Goal: Information Seeking & Learning: Find specific fact

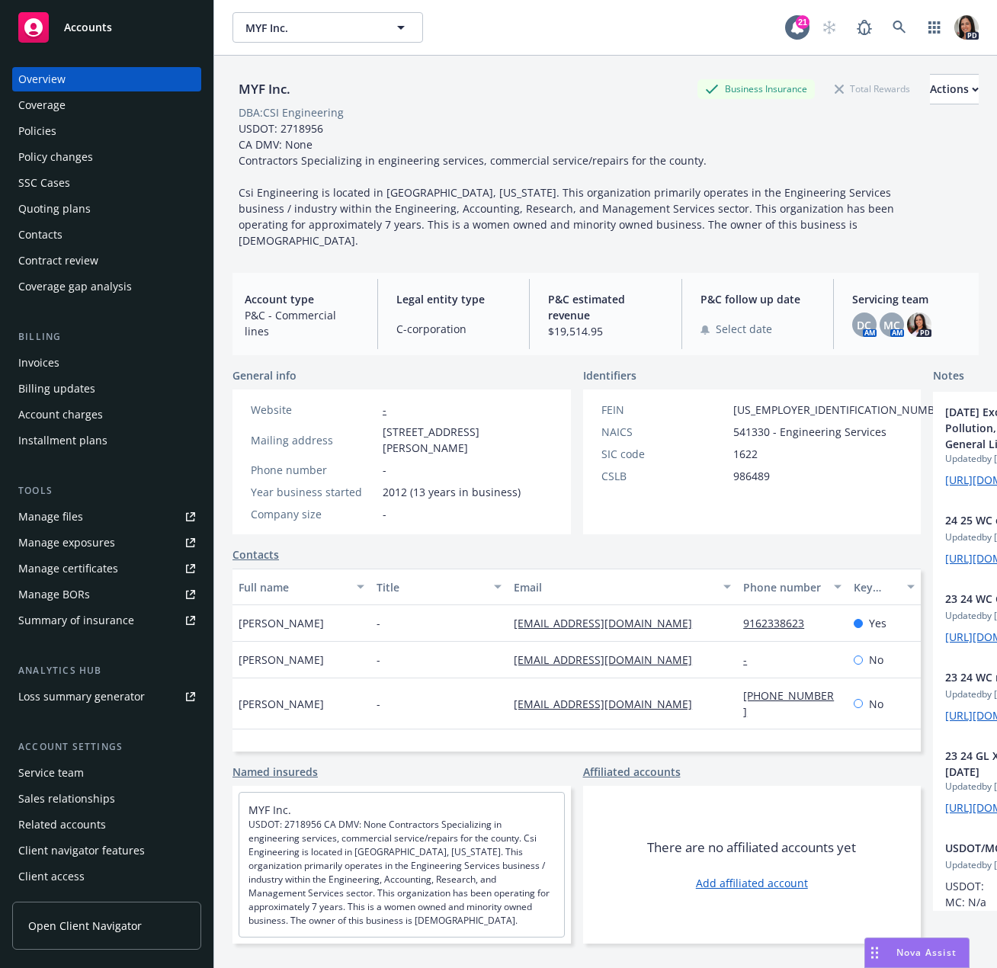
scroll to position [380, 0]
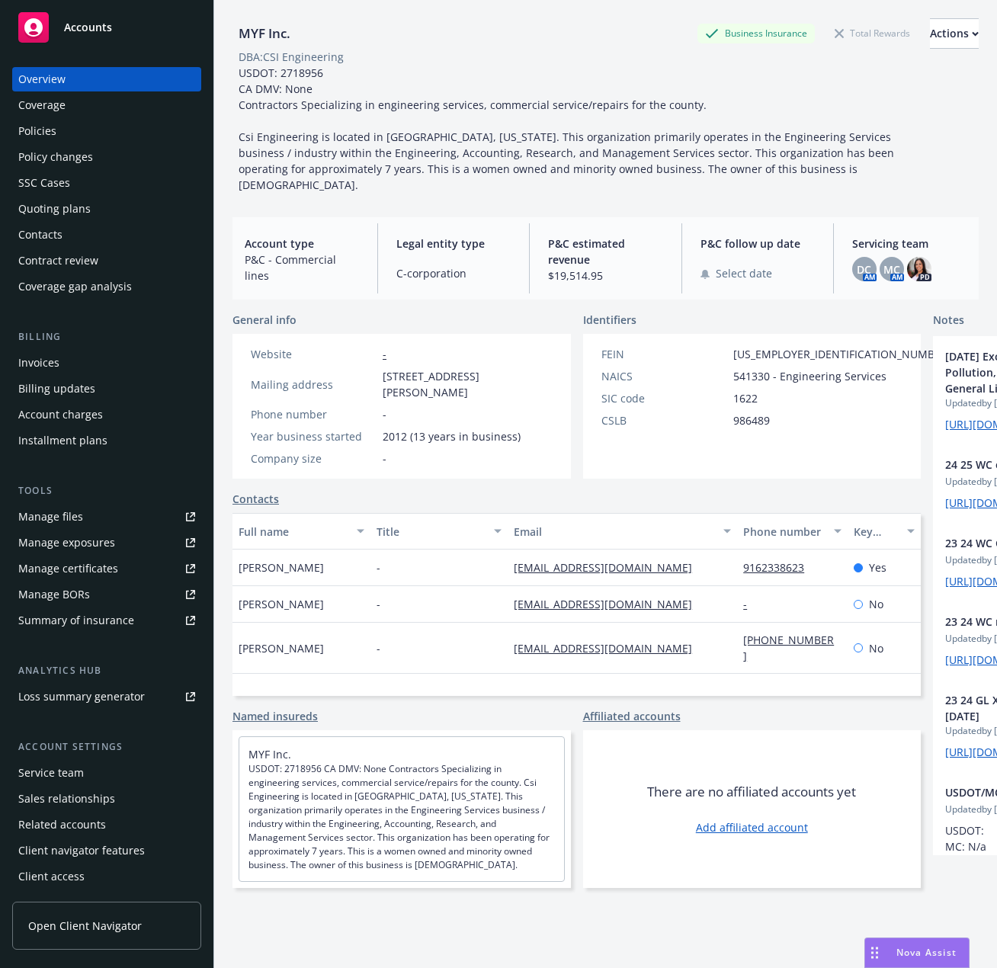
click at [934, 945] on div "Nova Assist" at bounding box center [917, 952] width 104 height 29
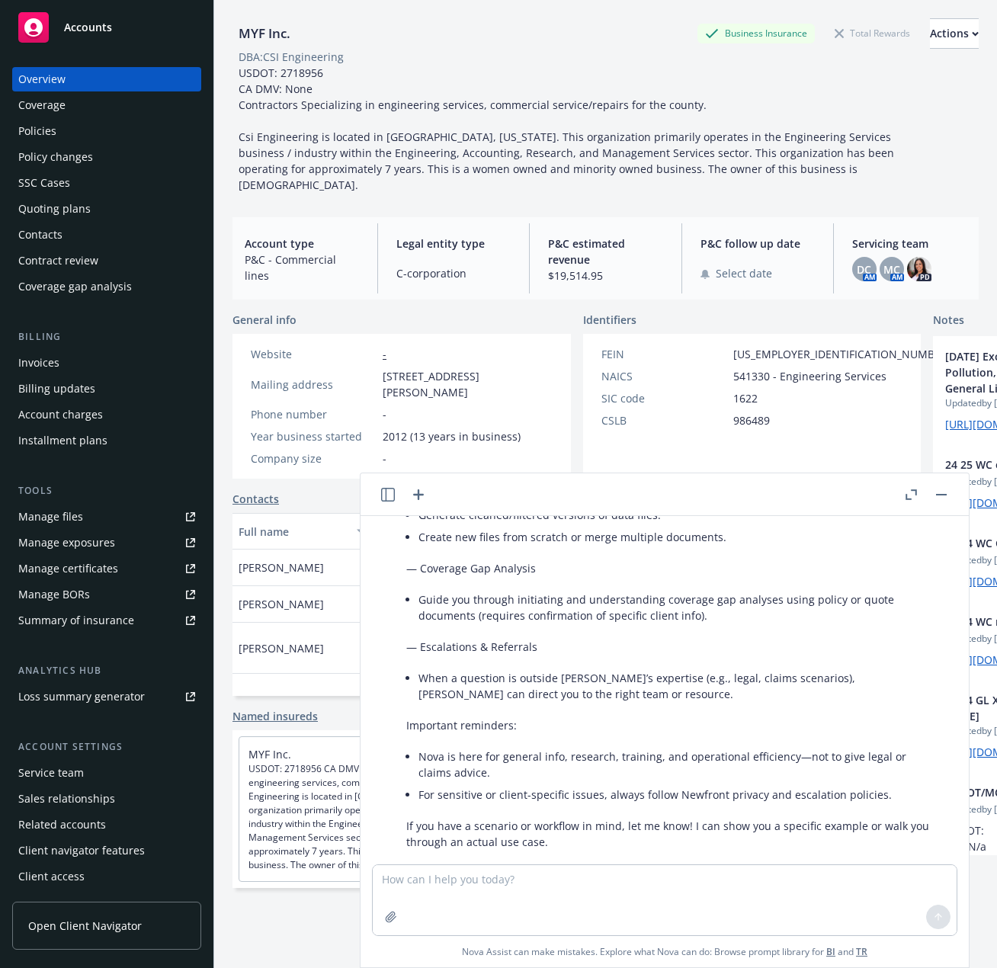
scroll to position [868, 0]
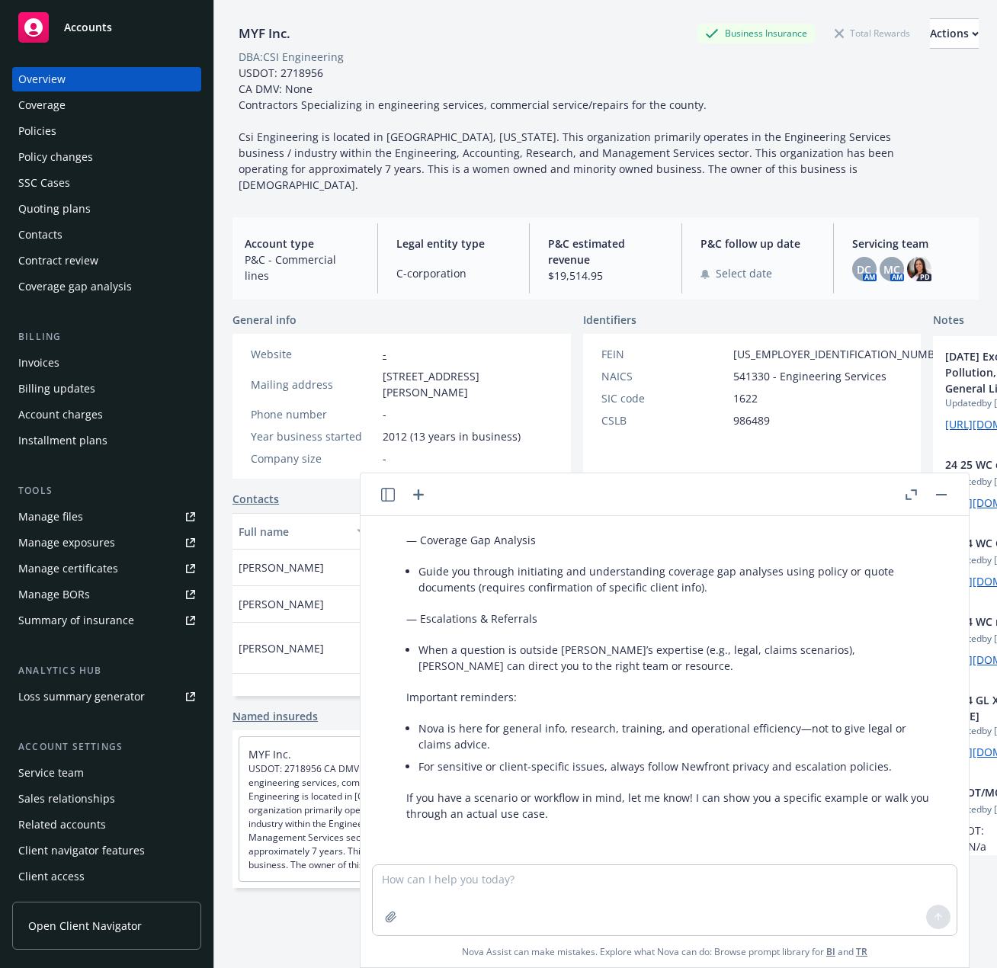
click at [98, 29] on span "Accounts" at bounding box center [88, 27] width 48 height 12
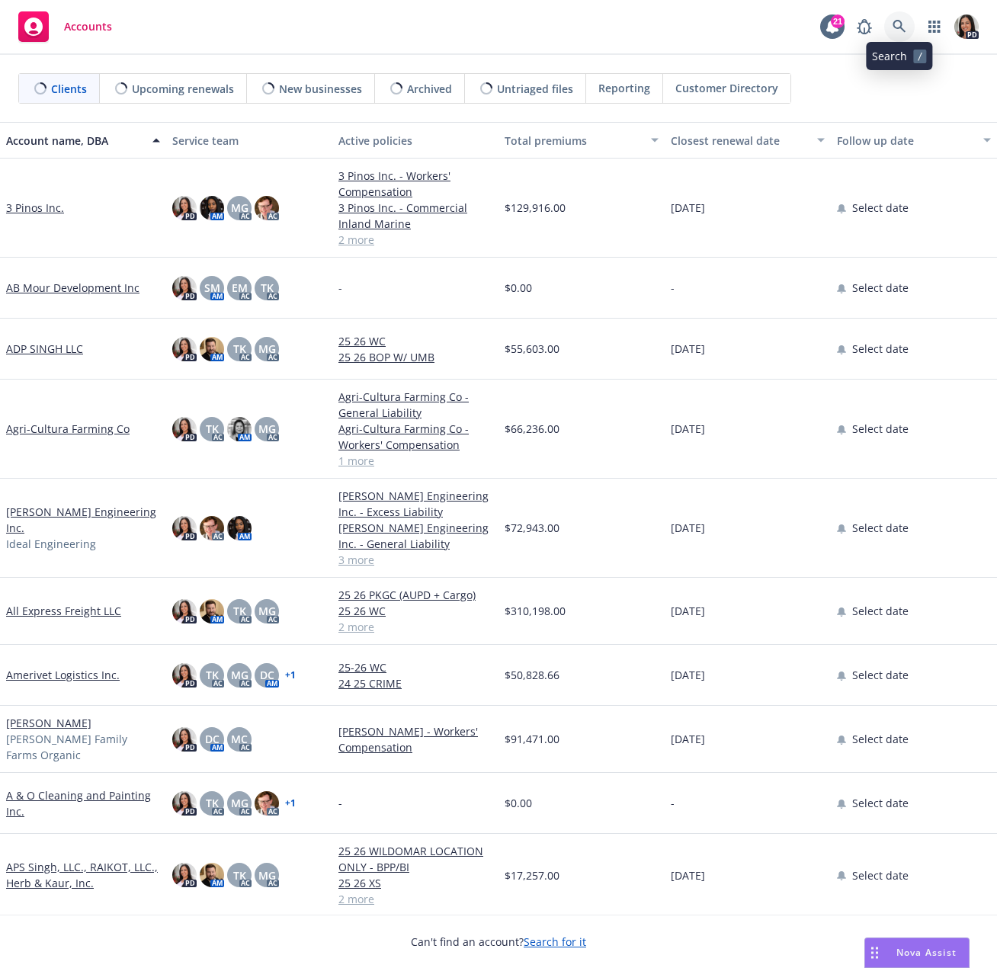
click at [903, 24] on icon at bounding box center [899, 27] width 14 height 14
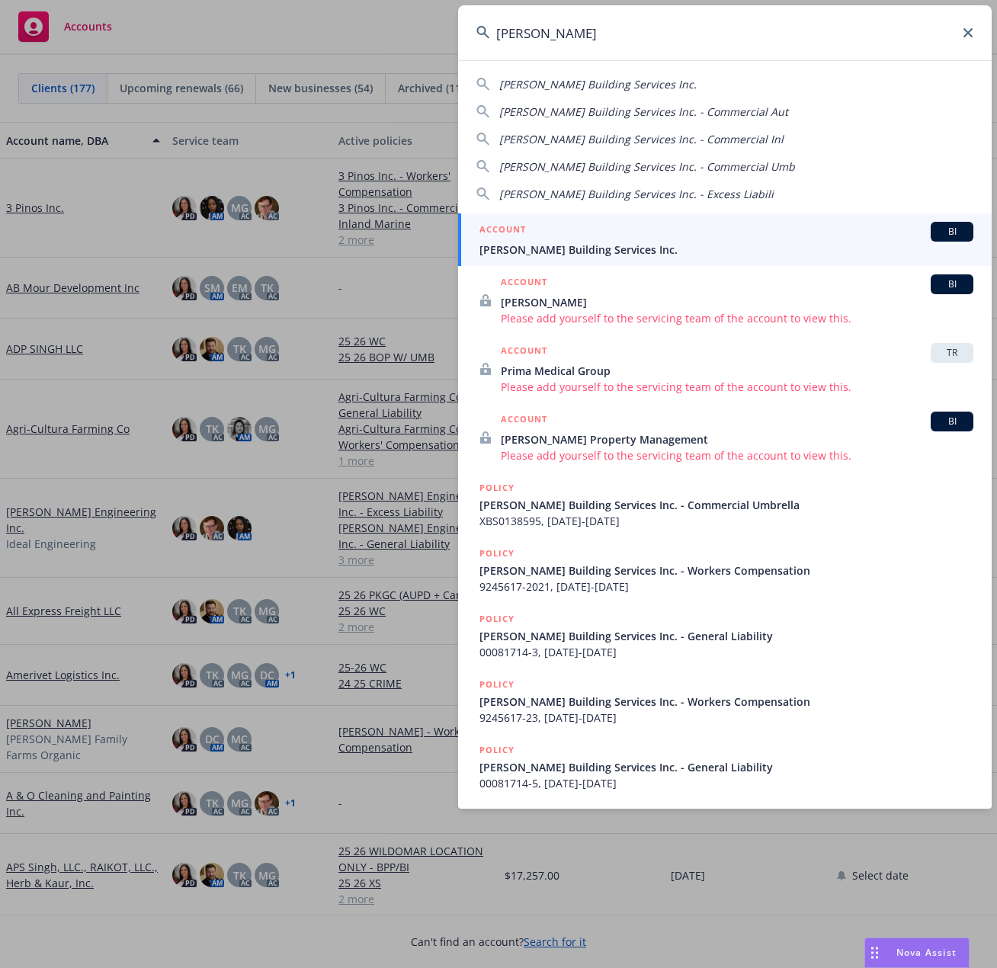
type input "[PERSON_NAME]"
click at [634, 253] on span "[PERSON_NAME] Building Services Inc." at bounding box center [726, 250] width 494 height 16
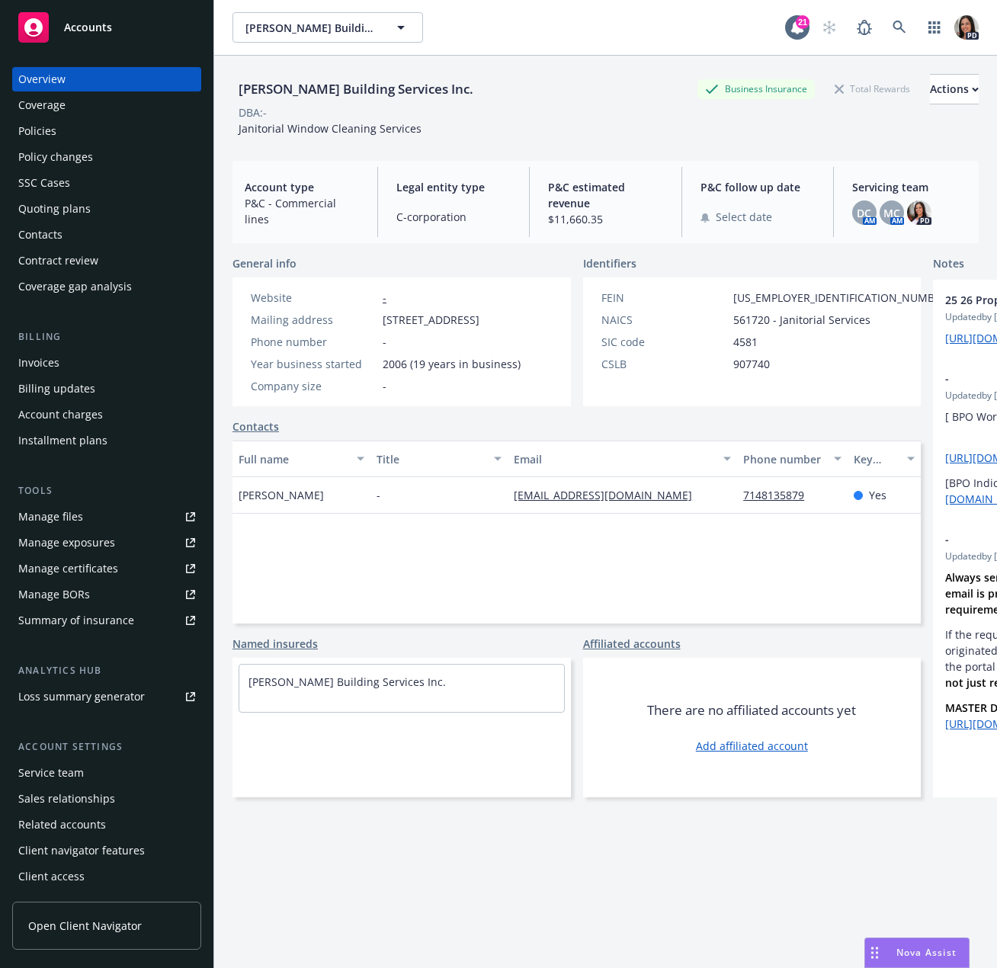
click at [886, 947] on div "Nova Assist" at bounding box center [926, 952] width 85 height 13
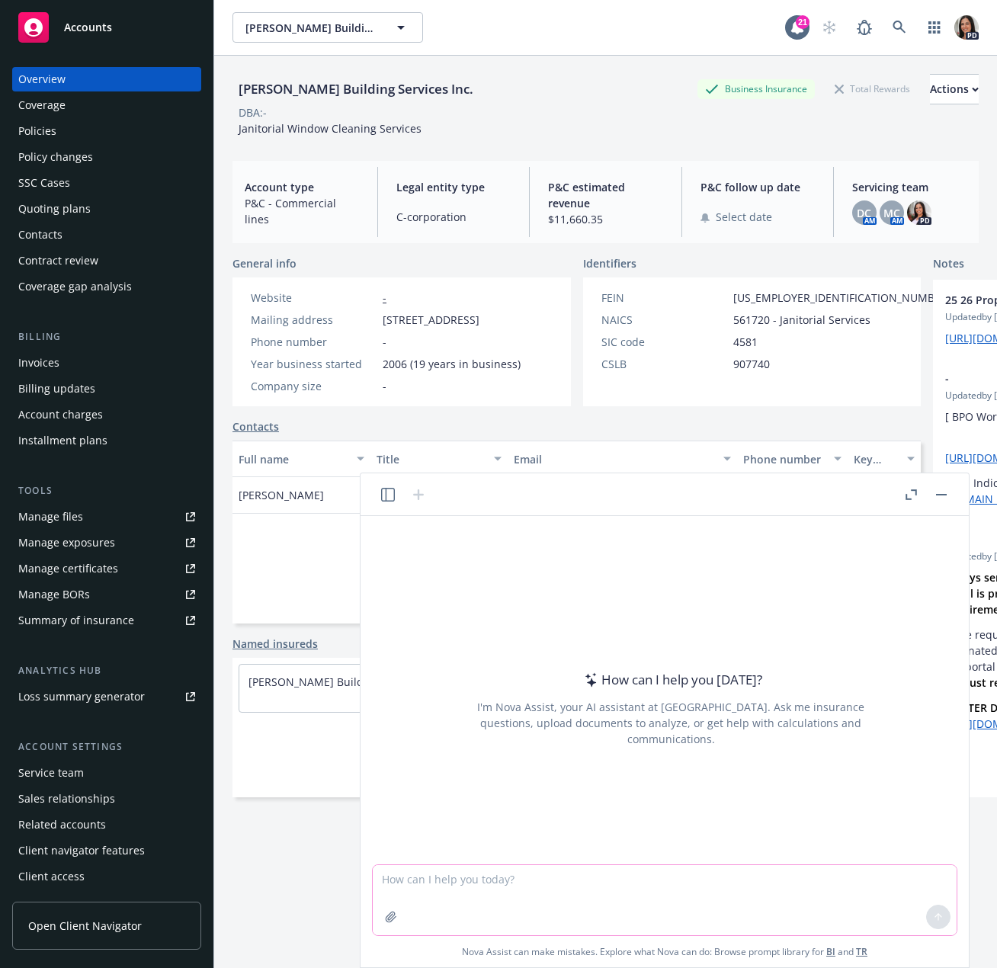
click at [527, 882] on textarea at bounding box center [665, 900] width 584 height 70
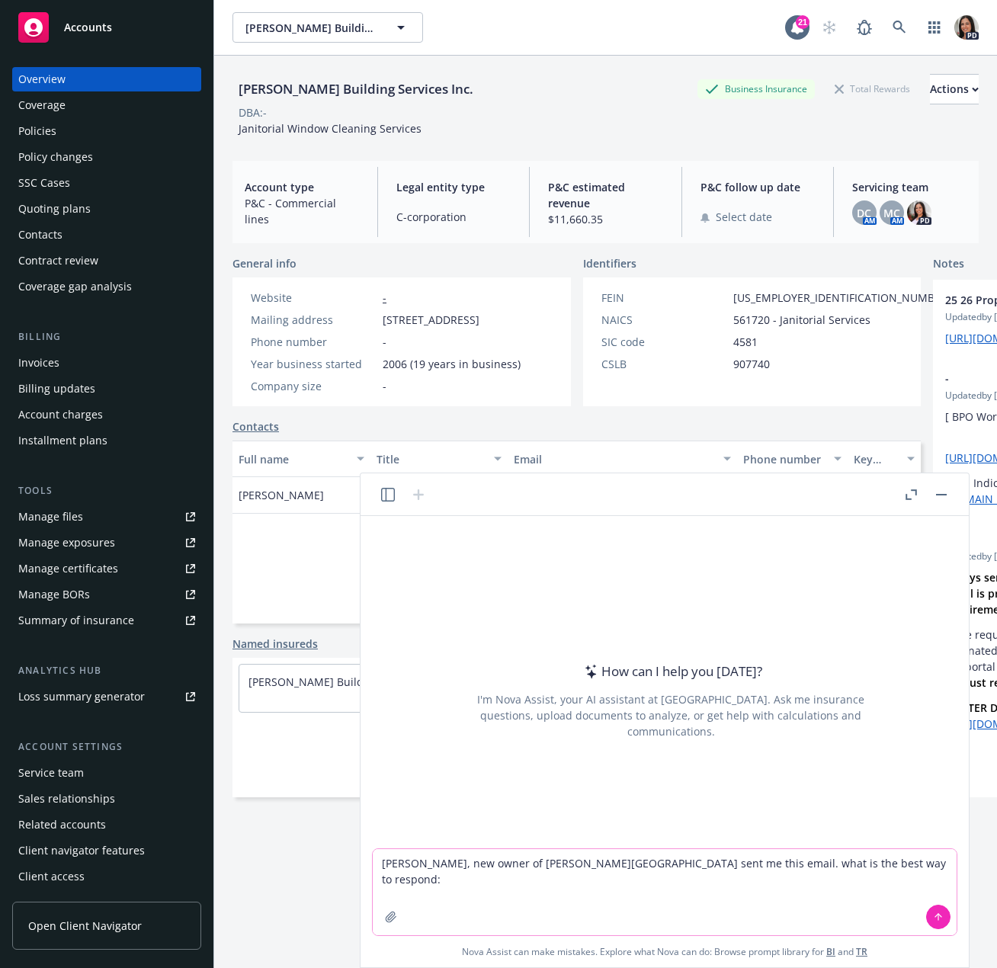
paste textarea "Hi [PERSON_NAME]! Happy [DATE]! We had an incident where one of our employees a…"
type textarea "[PERSON_NAME], new owner of [PERSON_NAME][GEOGRAPHIC_DATA] sent me this email. …"
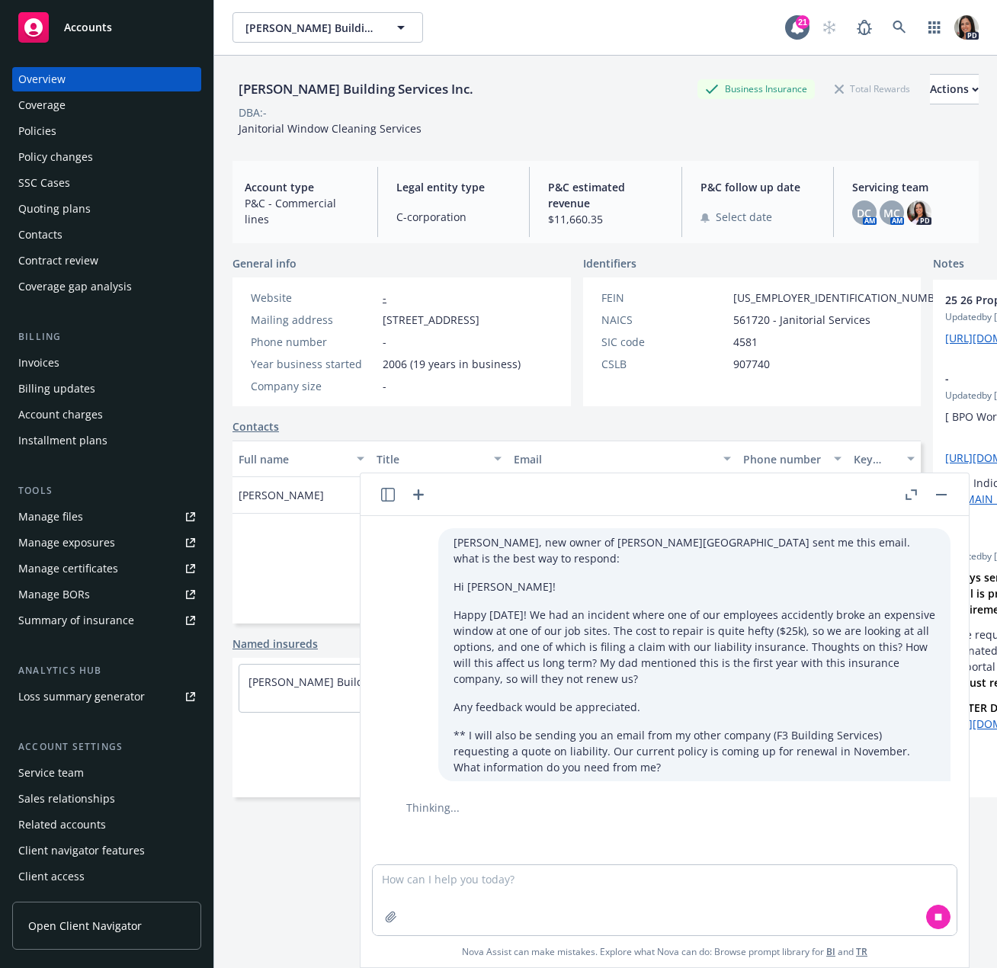
click at [537, 863] on div "[PERSON_NAME], new owner of [PERSON_NAME][GEOGRAPHIC_DATA] sent me this email. …" at bounding box center [665, 690] width 596 height 348
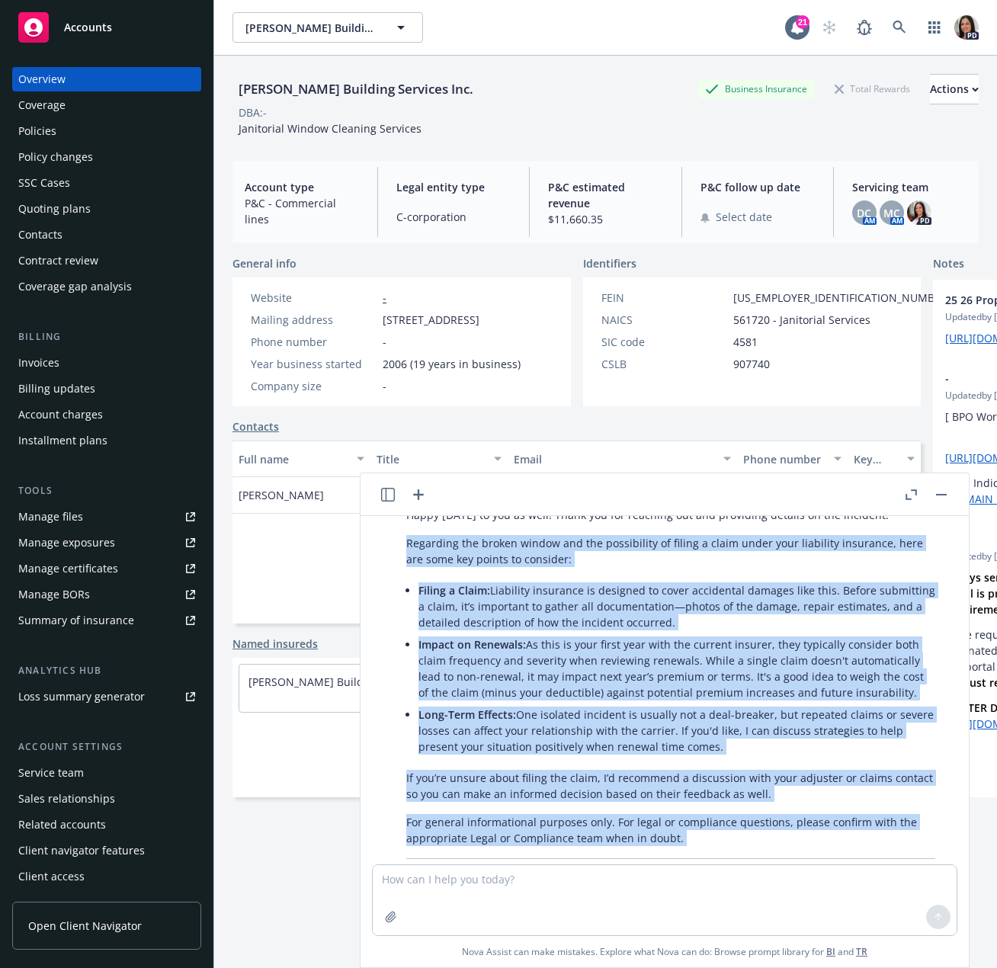
scroll to position [409, 0]
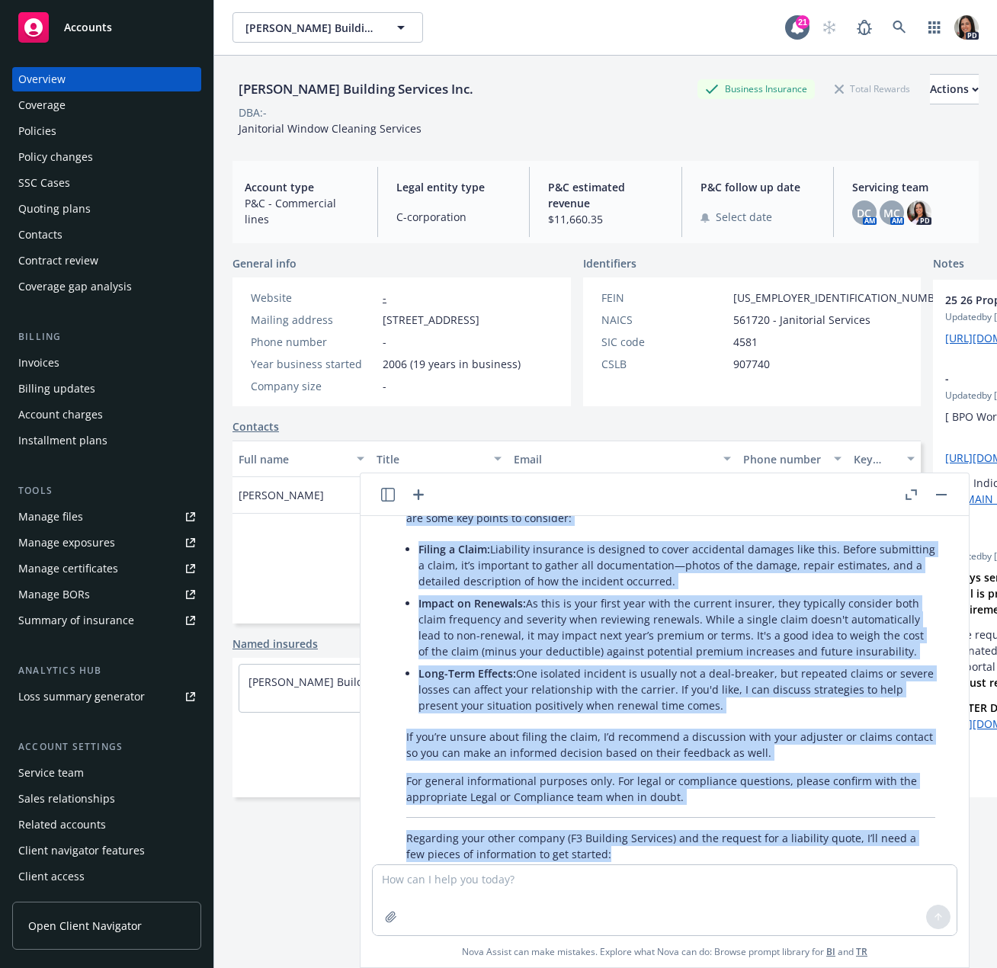
drag, startPoint x: 424, startPoint y: 641, endPoint x: 764, endPoint y: 685, distance: 342.8
click at [764, 685] on div "Here’s a professional and helpful draft for your response to [PERSON_NAME]: Hi …" at bounding box center [670, 772] width 559 height 764
copy div "Loremipsu dol sitame consec adi eli seddoeiusmo te incidi u labor etdol magn al…"
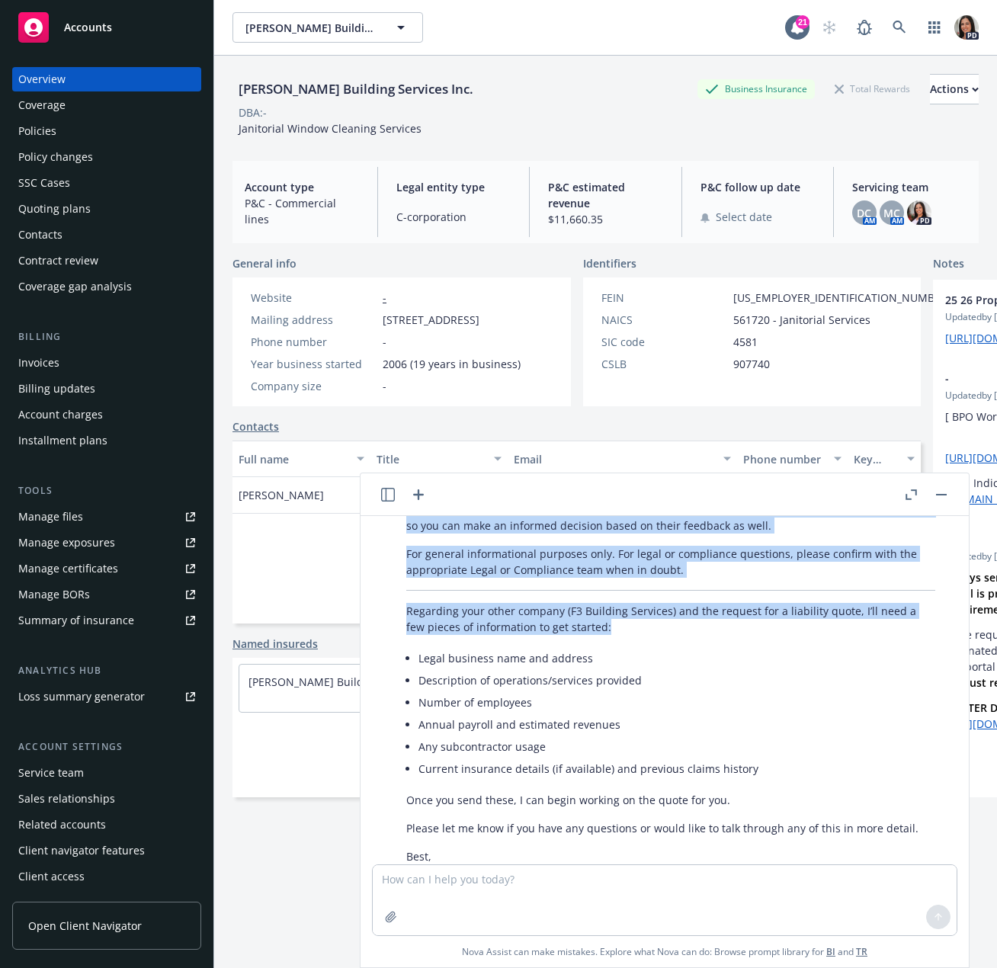
scroll to position [638, 0]
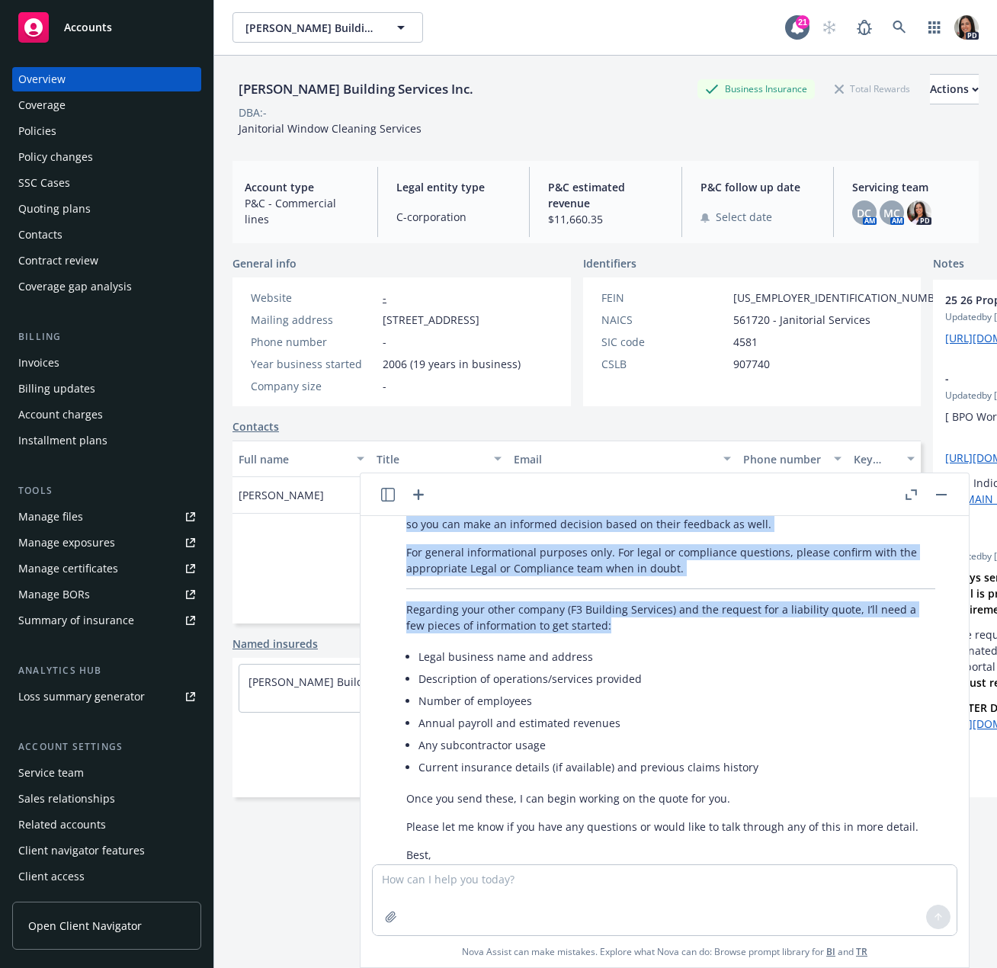
click at [556, 24] on div "[PERSON_NAME] Building Services Inc. [PERSON_NAME] Building Services Inc." at bounding box center [508, 27] width 553 height 30
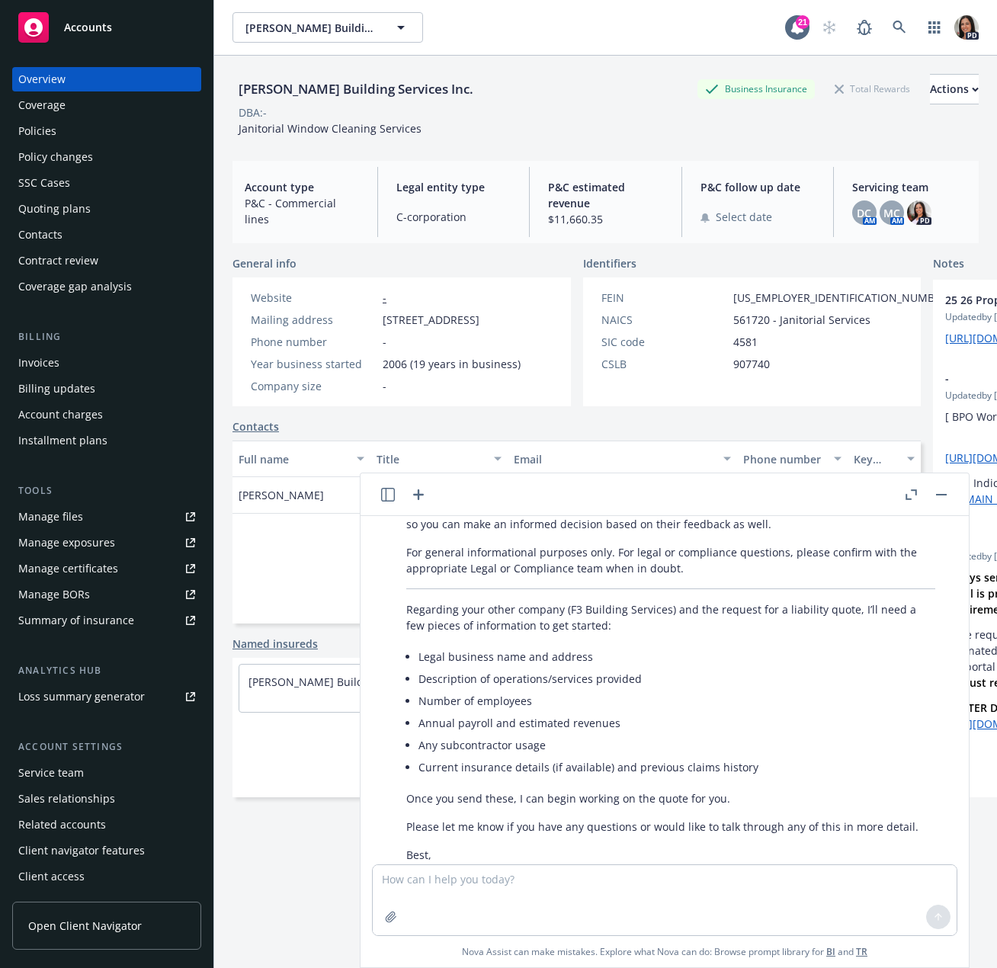
click at [37, 139] on div "Policies" at bounding box center [37, 131] width 38 height 24
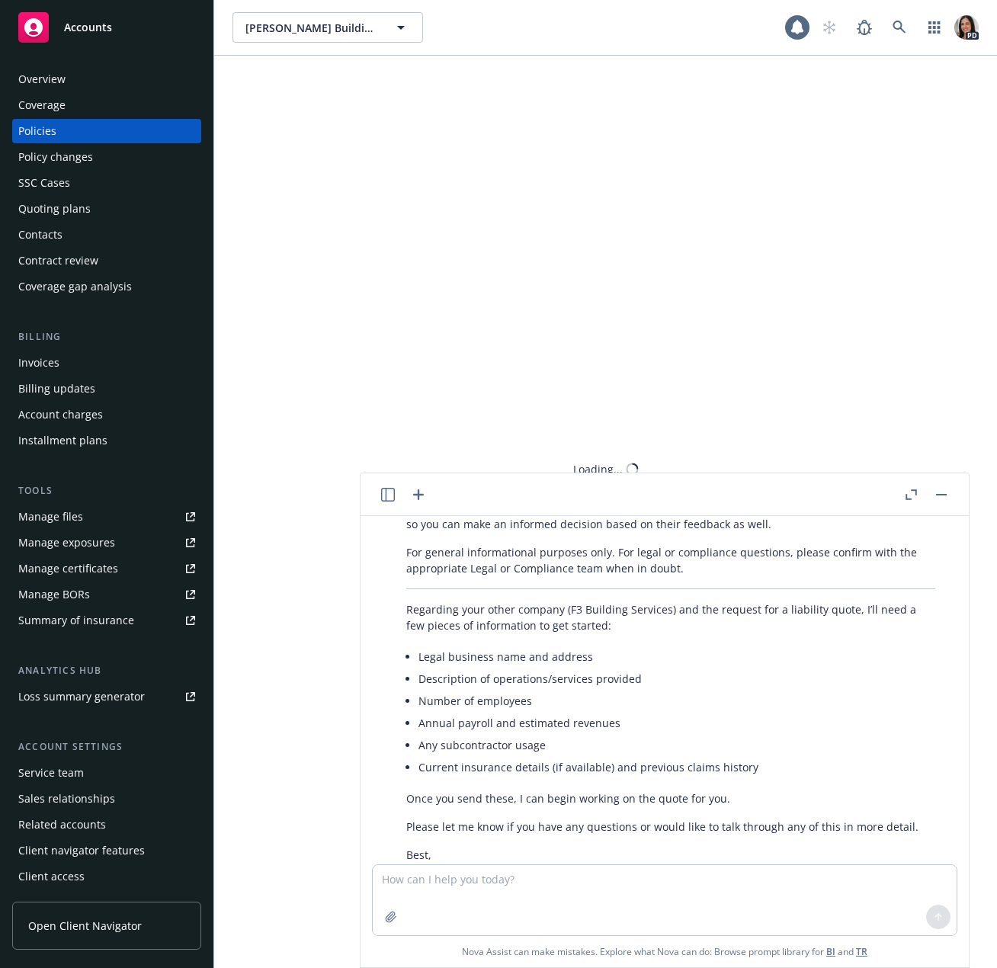
scroll to position [720, 0]
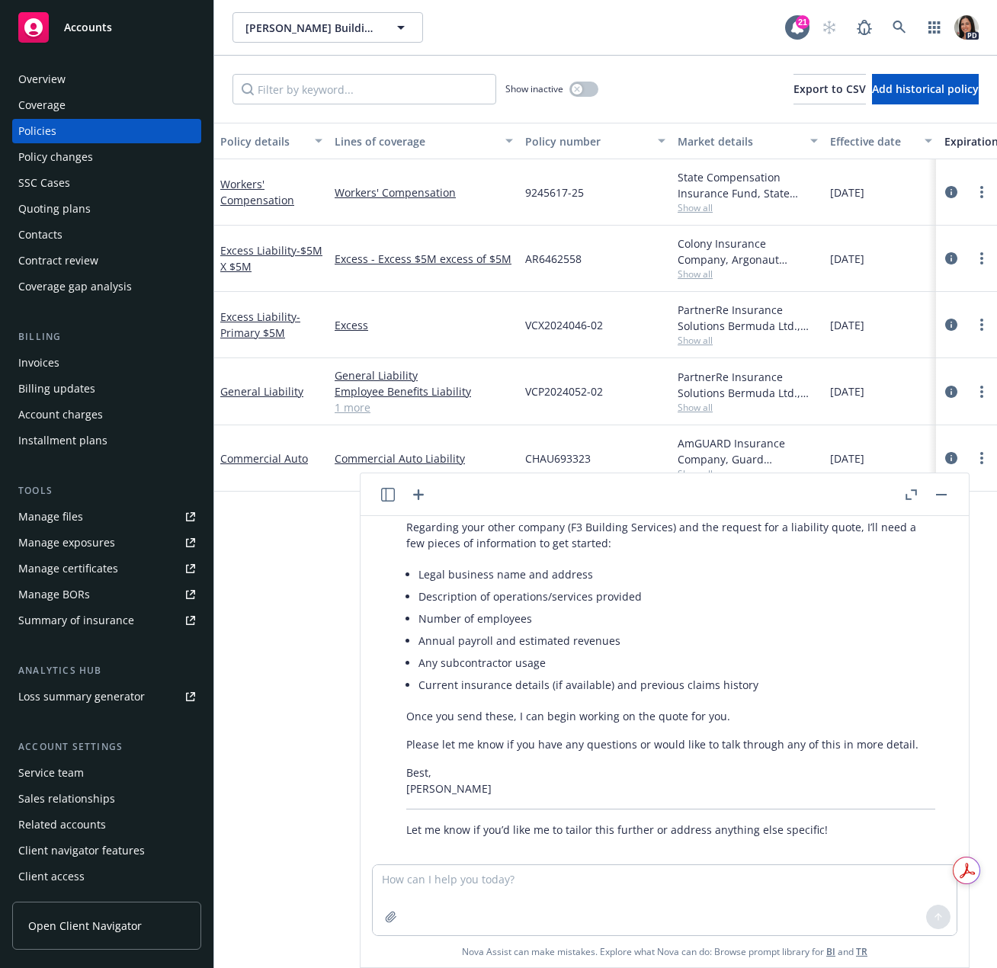
click at [367, 405] on link "1 more" at bounding box center [424, 407] width 178 height 16
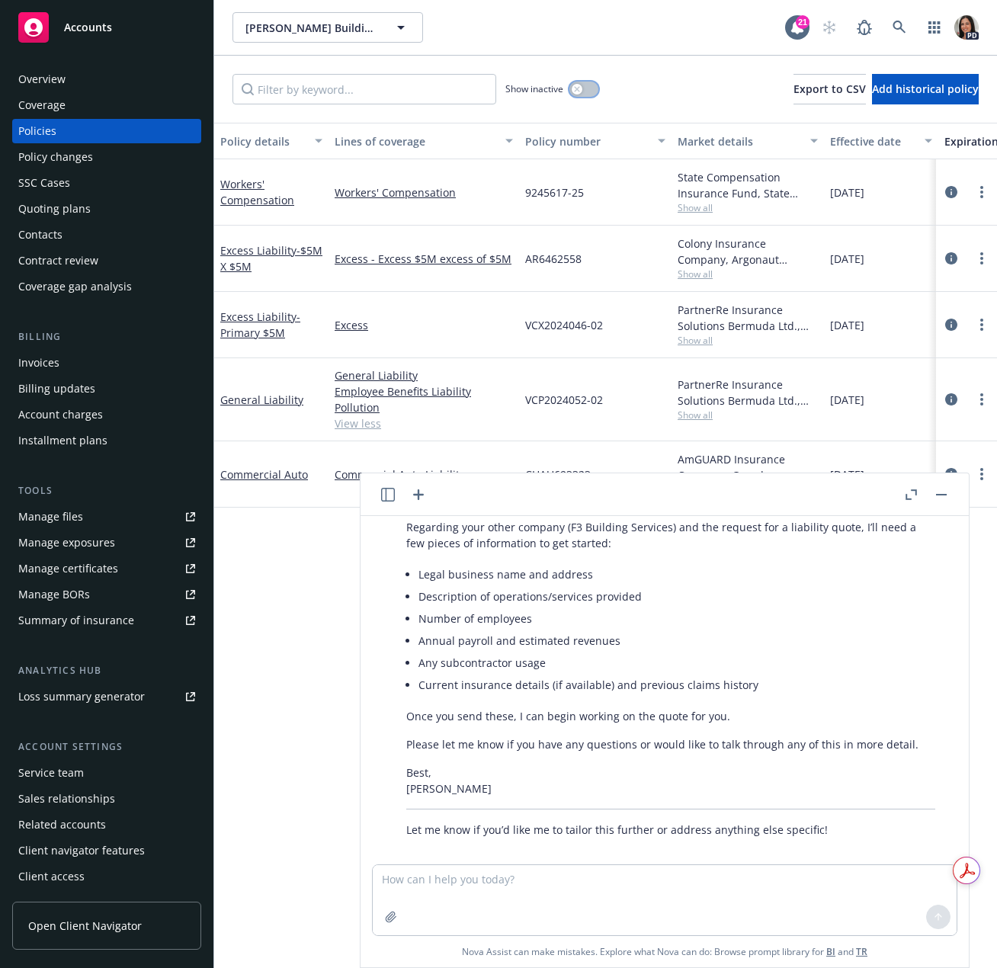
click at [576, 87] on icon "button" at bounding box center [577, 89] width 6 height 6
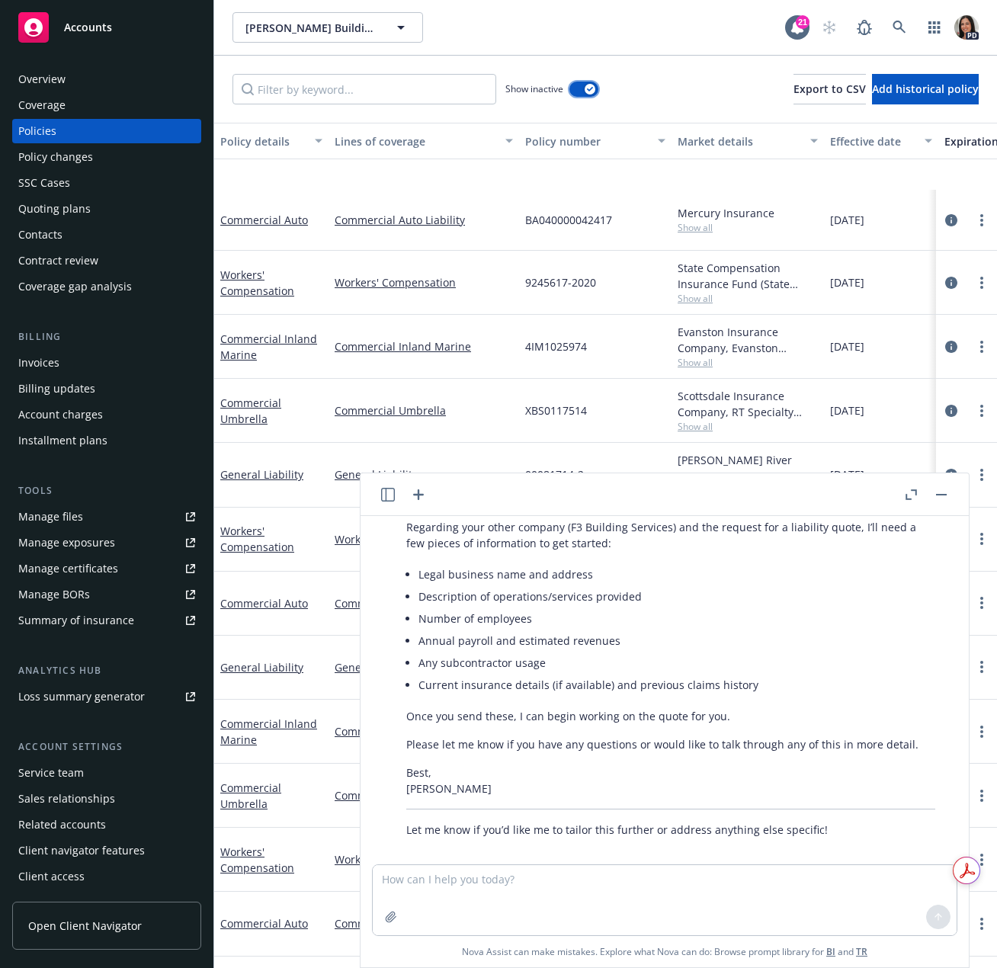
scroll to position [305, 0]
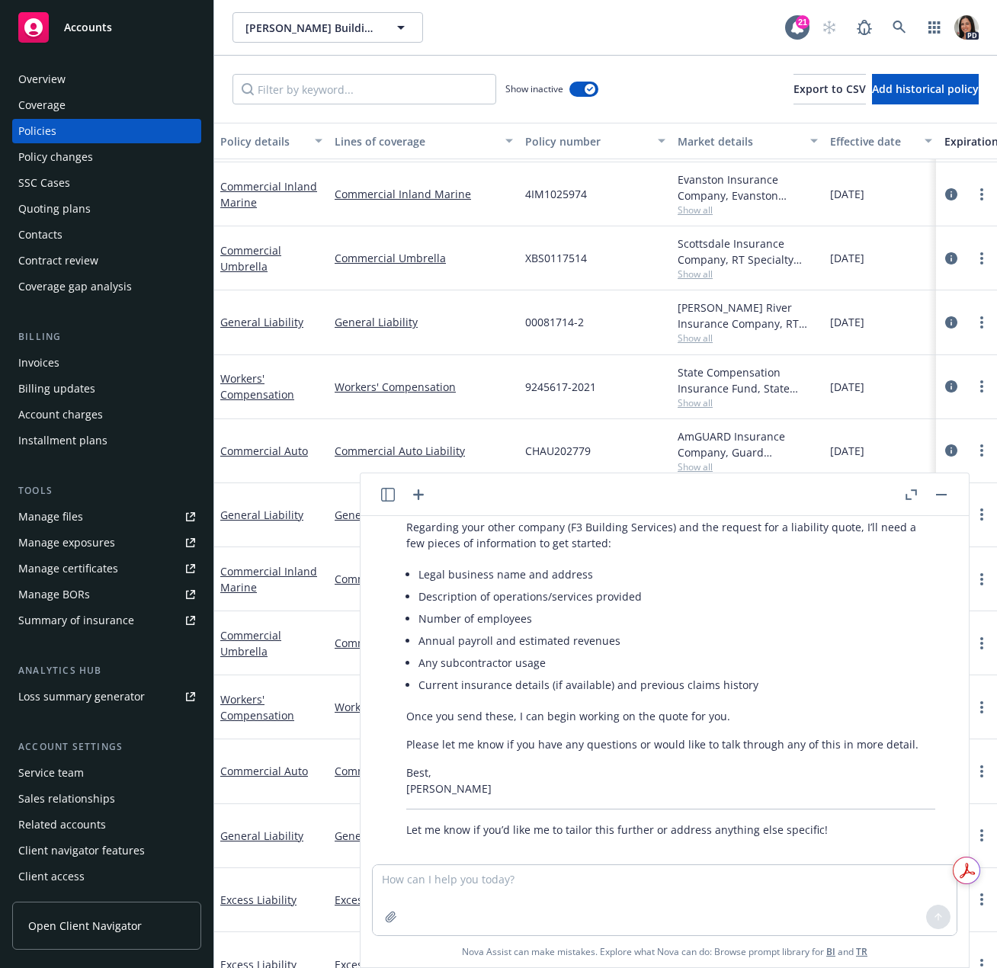
click at [908, 501] on button "button" at bounding box center [911, 494] width 18 height 18
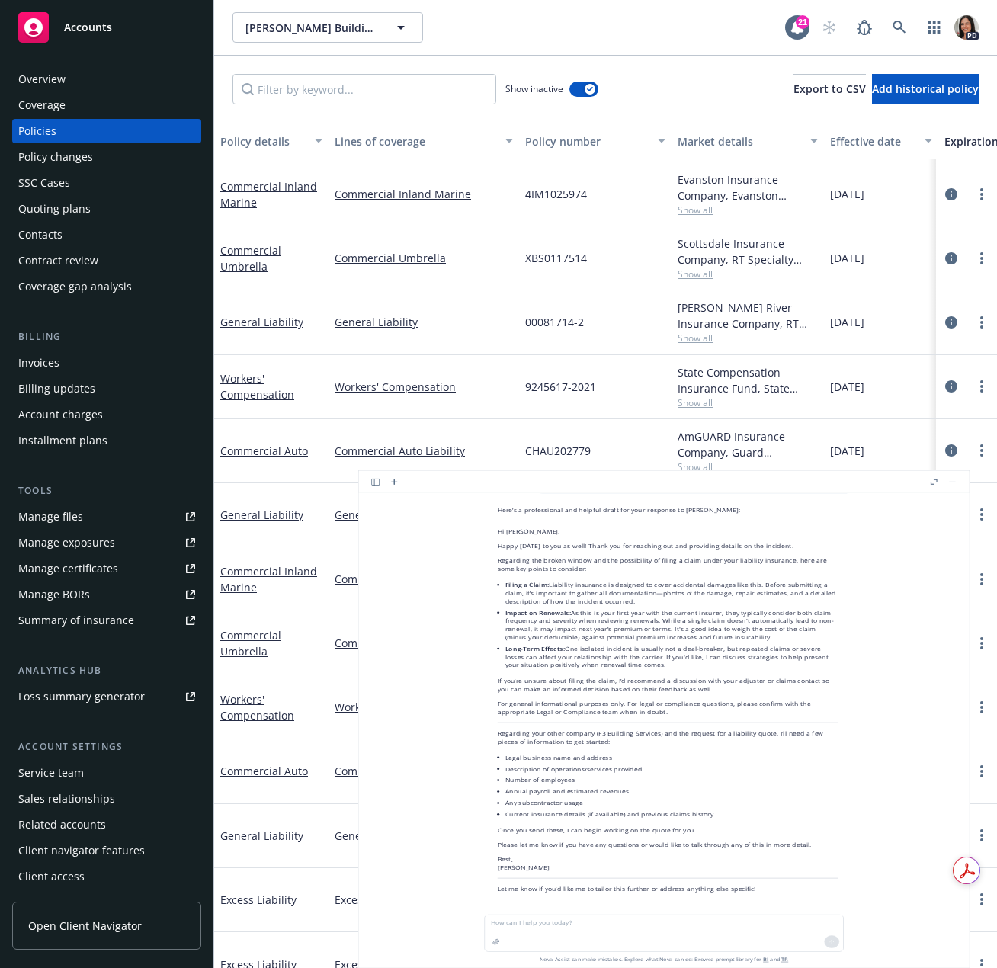
scroll to position [248, 0]
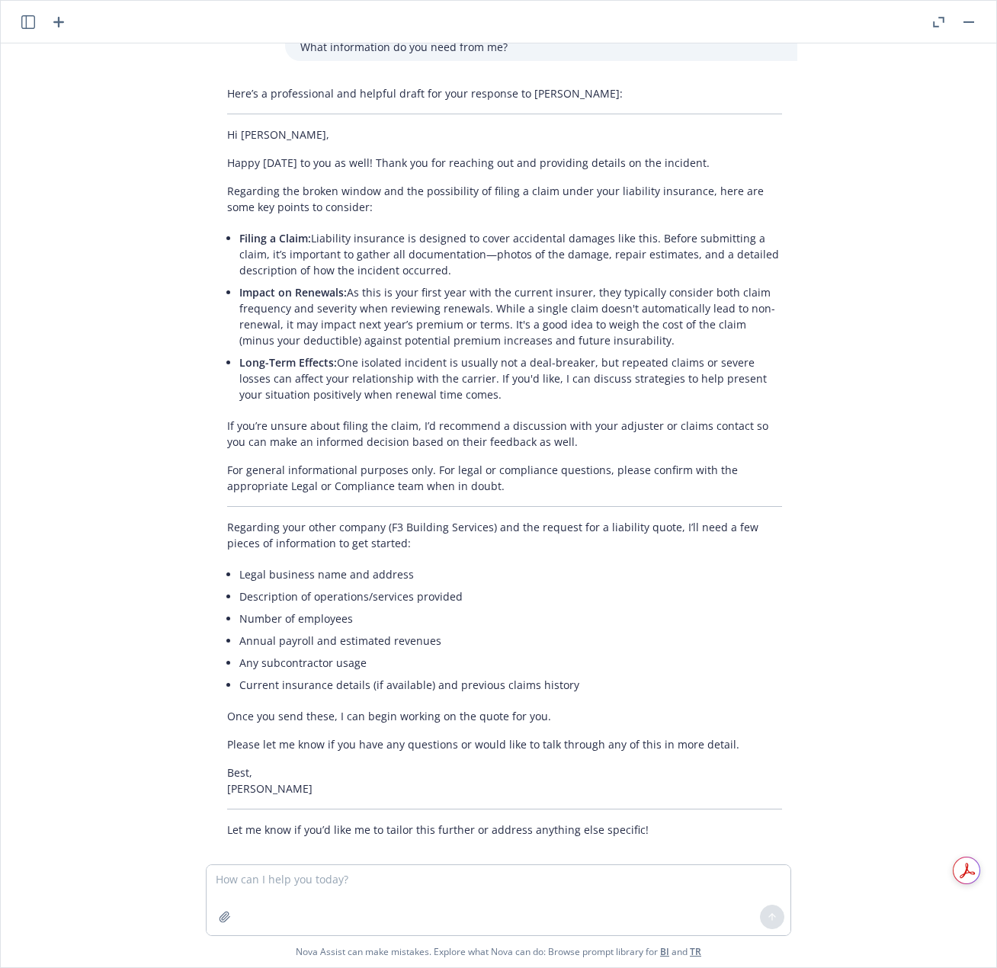
click at [958, 19] on div at bounding box center [953, 22] width 49 height 18
click at [945, 19] on button "button" at bounding box center [938, 22] width 18 height 18
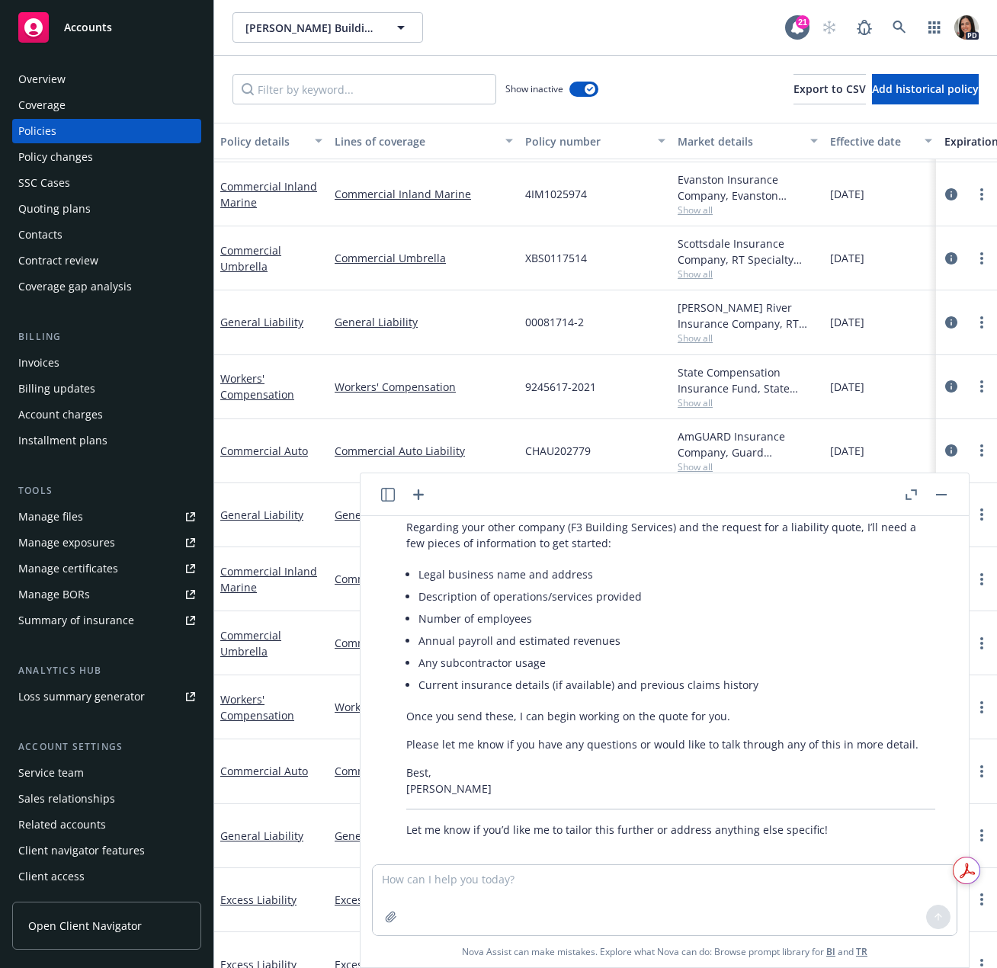
click at [828, 630] on li "Annual payroll and estimated revenues" at bounding box center [676, 641] width 517 height 22
click at [615, 902] on textarea at bounding box center [665, 900] width 584 height 70
type textarea "what is their GL deductible?"
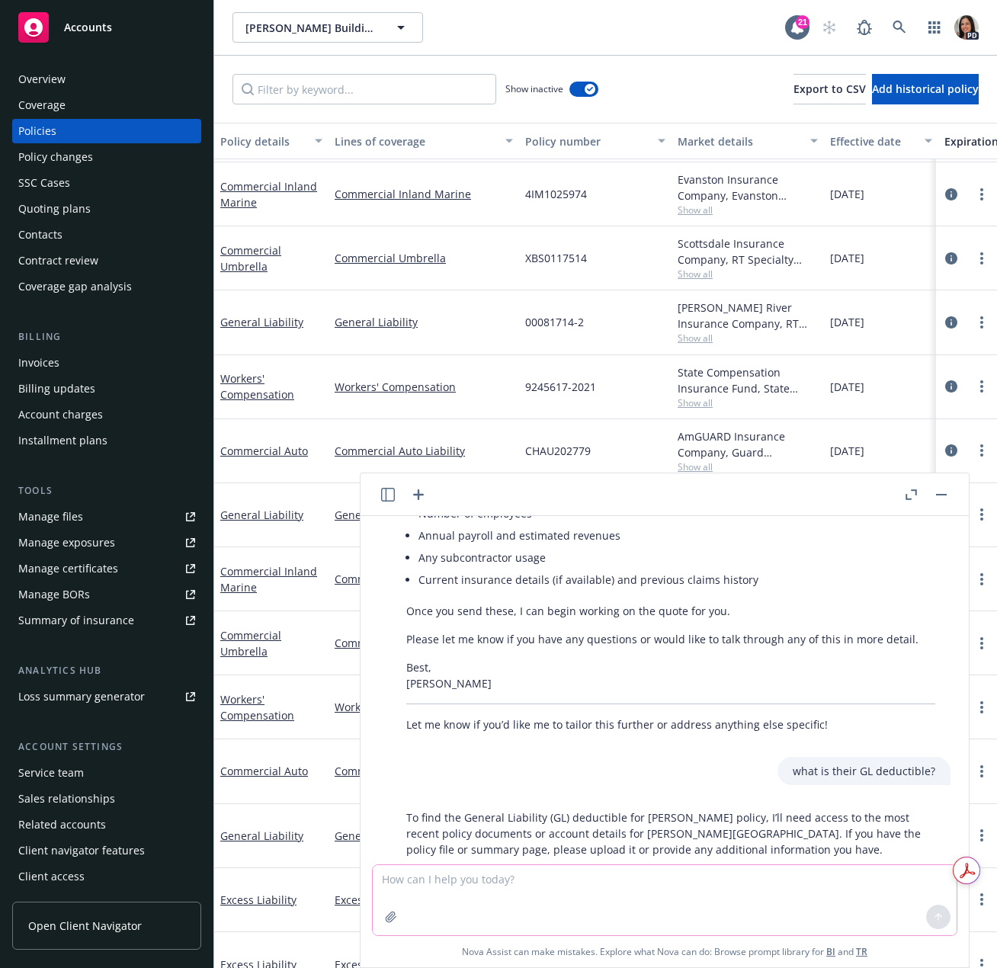
scroll to position [889, 0]
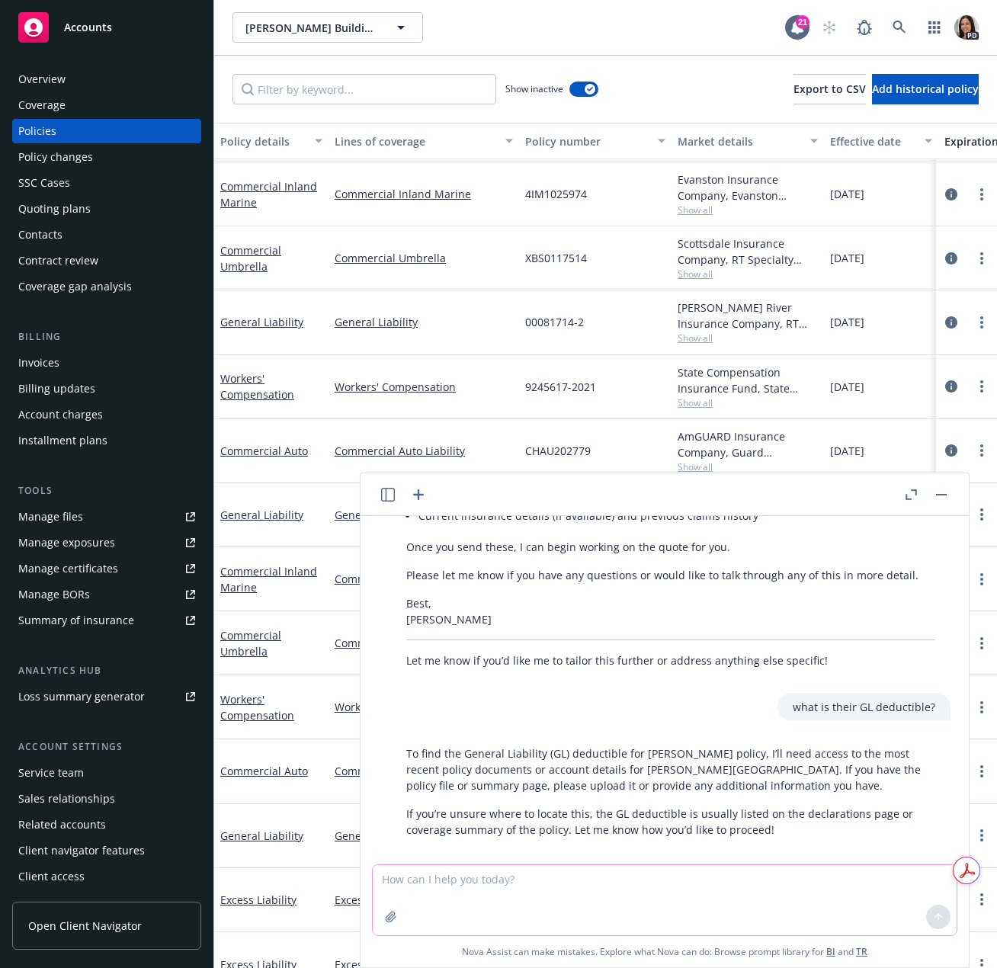
drag, startPoint x: 585, startPoint y: 892, endPoint x: 616, endPoint y: 890, distance: 31.3
click at [585, 892] on textarea at bounding box center [665, 900] width 584 height 70
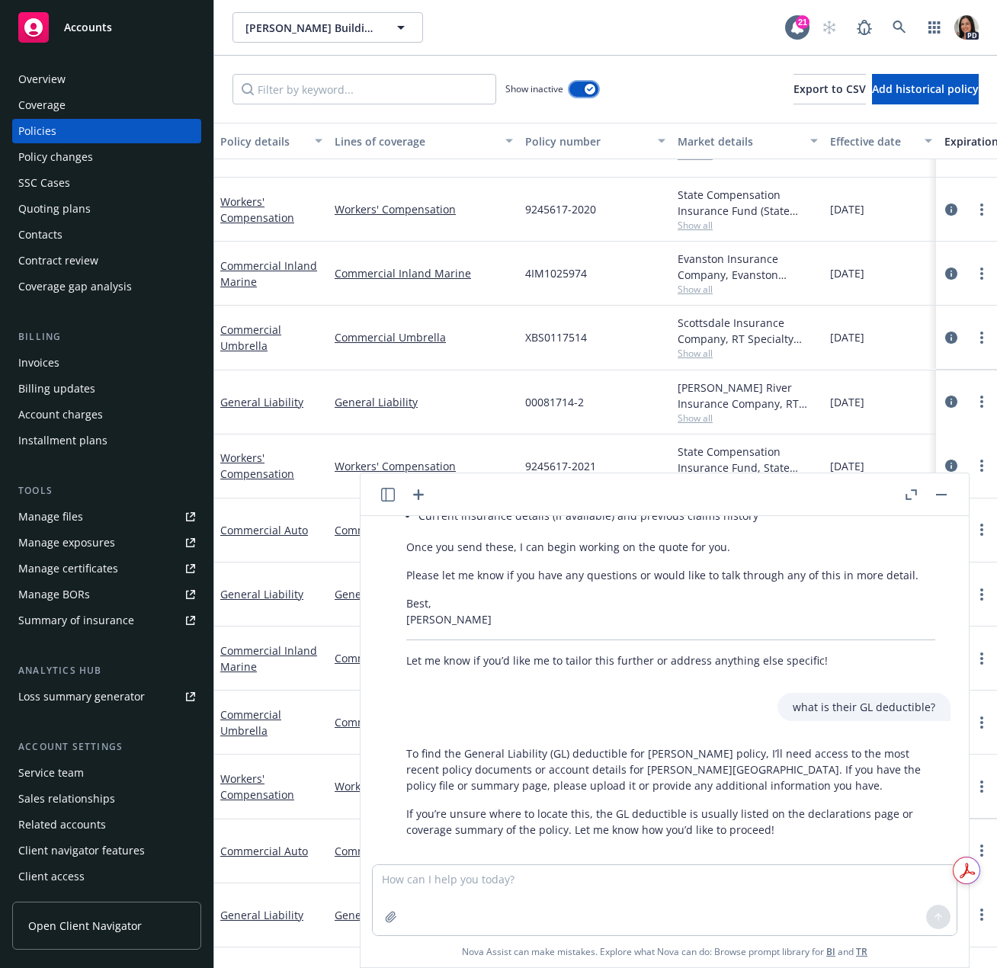
click at [580, 91] on button "button" at bounding box center [583, 89] width 29 height 15
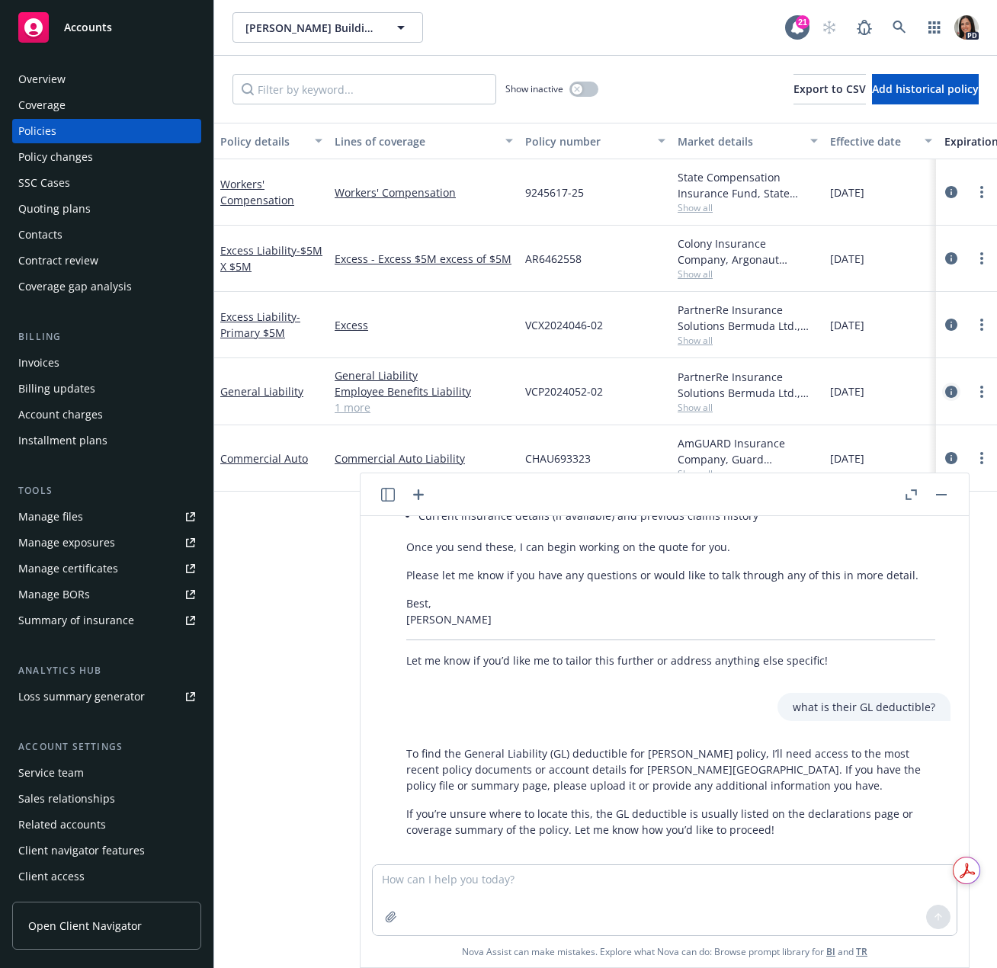
click at [947, 395] on icon "circleInformation" at bounding box center [951, 392] width 12 height 12
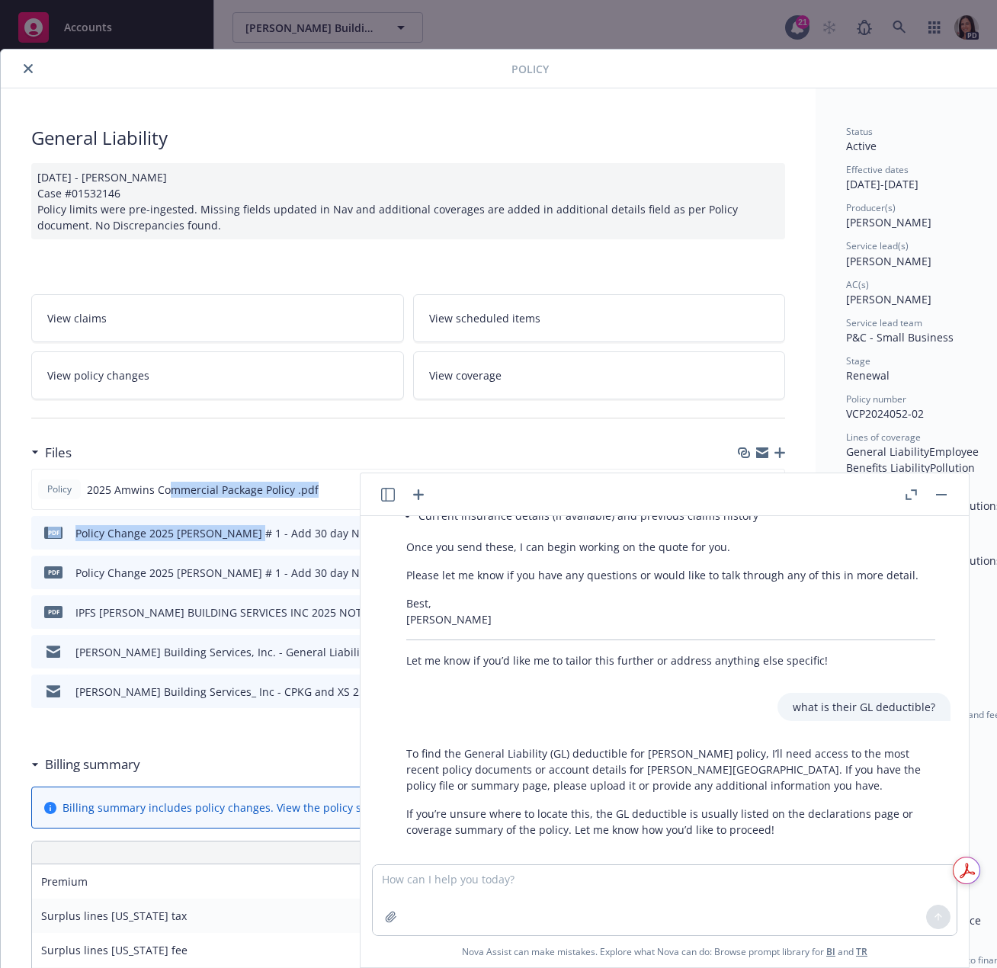
drag, startPoint x: 171, startPoint y: 490, endPoint x: 243, endPoint y: 481, distance: 72.2
click at [245, 512] on div "Policy 2025 Amwins Commercial Package Policy .pdf pdf Policy Change 2025 [PERSO…" at bounding box center [408, 588] width 754 height 239
click at [243, 482] on span "2025 Amwins Commercial Package Policy .pdf" at bounding box center [203, 490] width 232 height 16
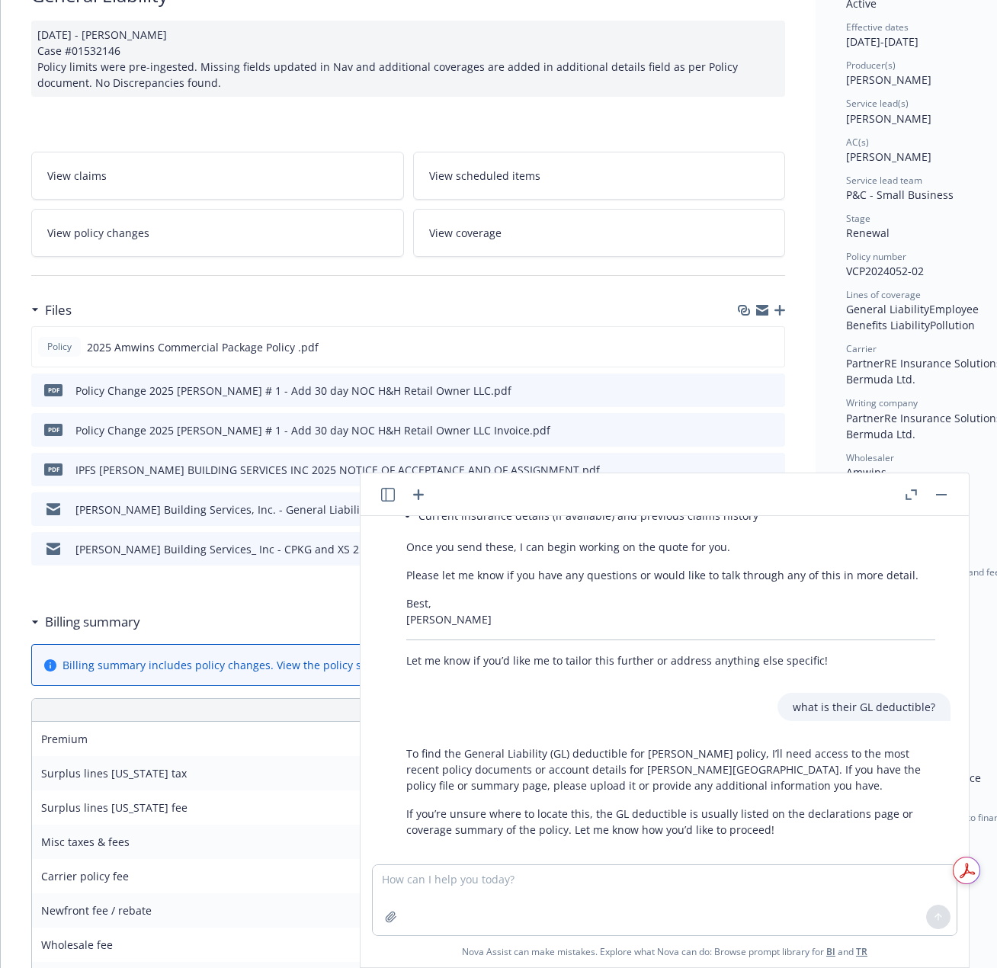
scroll to position [152, 0]
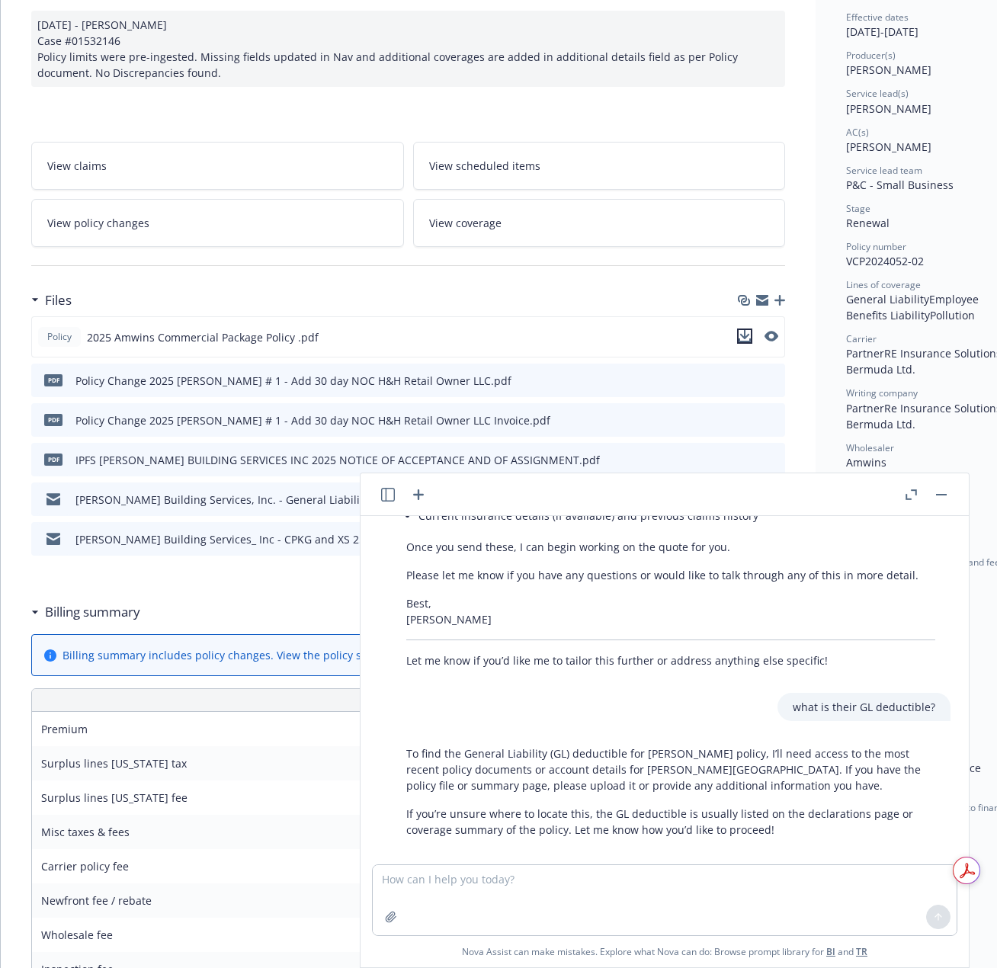
click at [747, 333] on icon "download file" at bounding box center [744, 336] width 12 height 12
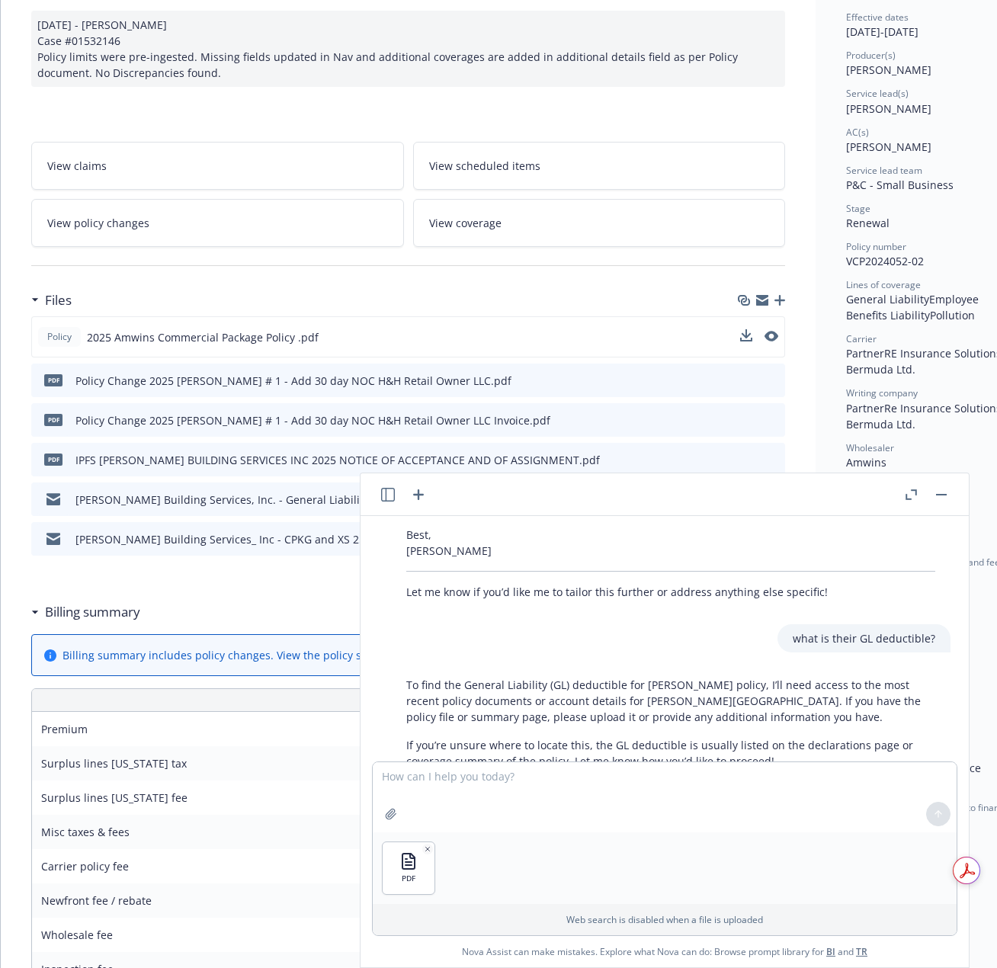
scroll to position [992, 0]
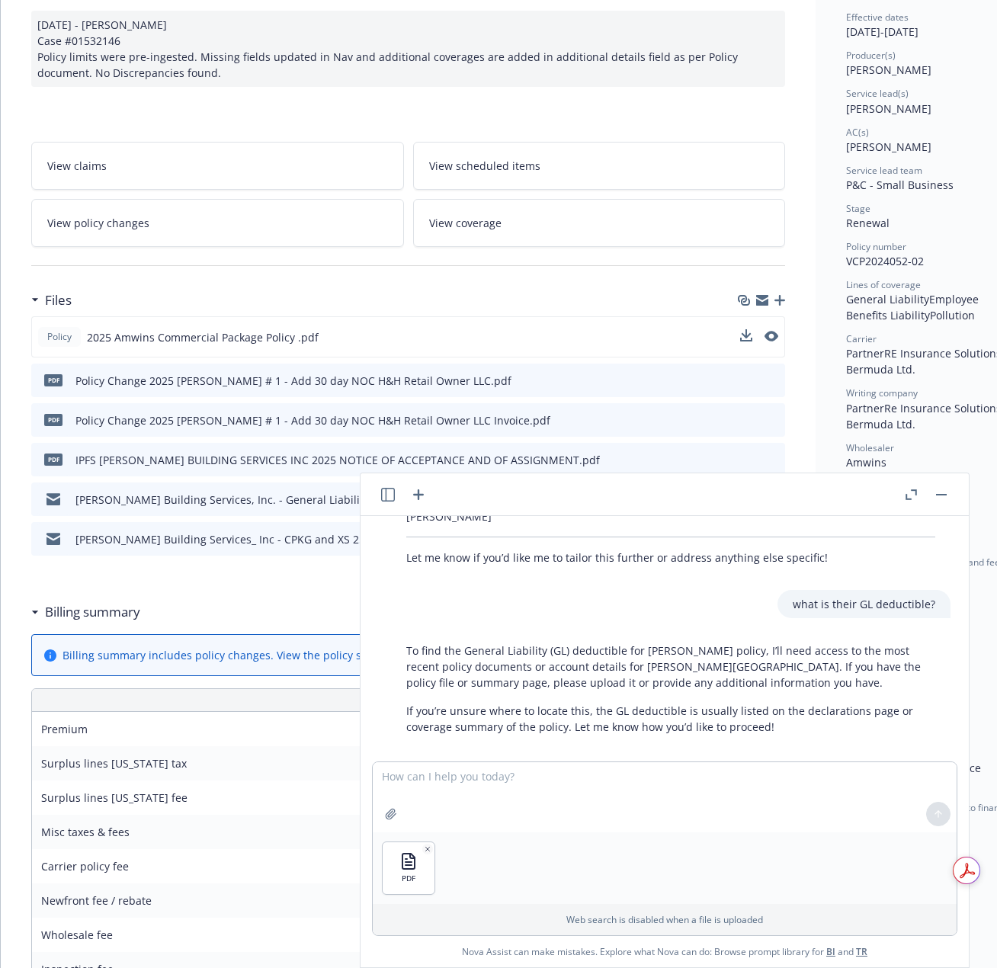
click at [485, 846] on div "PDF" at bounding box center [665, 868] width 584 height 72
drag, startPoint x: 425, startPoint y: 802, endPoint x: 429, endPoint y: 790, distance: 12.1
click at [426, 802] on textarea at bounding box center [665, 797] width 584 height 70
drag, startPoint x: 400, startPoint y: 868, endPoint x: 406, endPoint y: 863, distance: 8.1
click at [406, 863] on icon "button" at bounding box center [408, 861] width 18 height 18
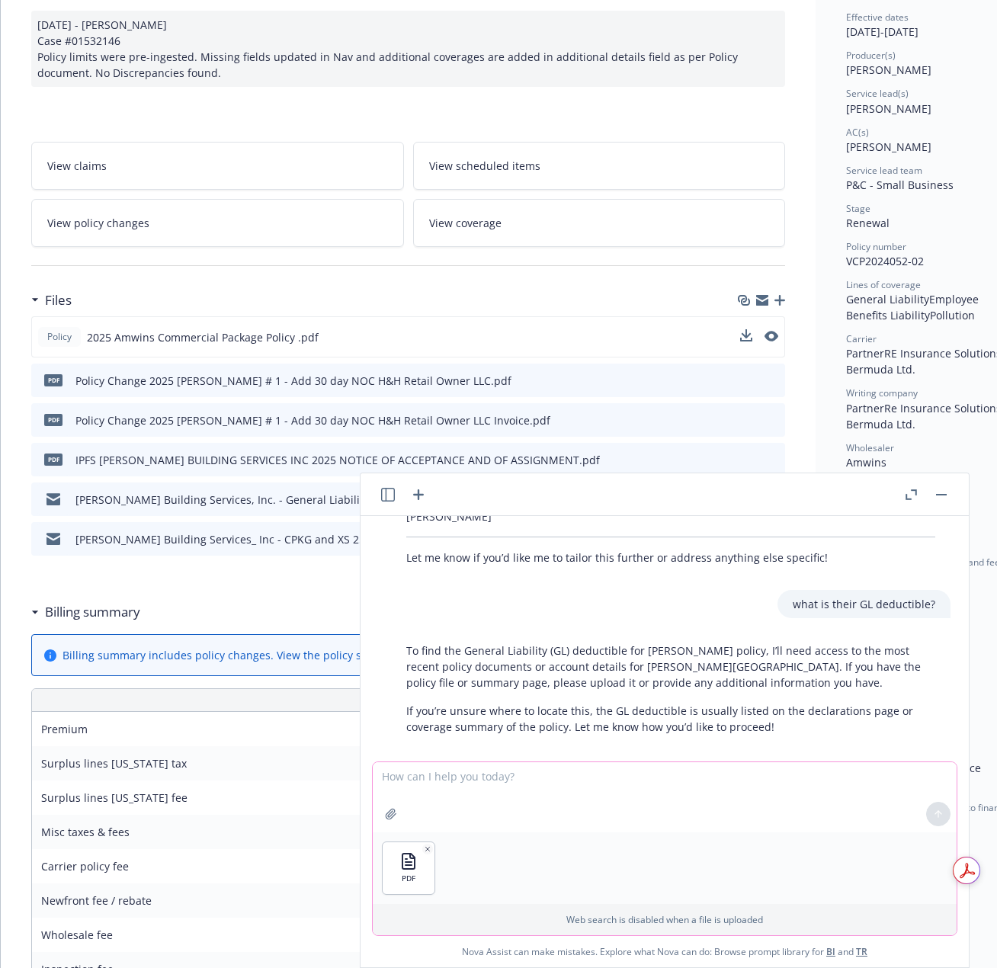
click at [430, 851] on icon "button" at bounding box center [428, 849] width 8 height 8
click at [584, 793] on textarea at bounding box center [665, 797] width 584 height 70
type textarea "here you go"
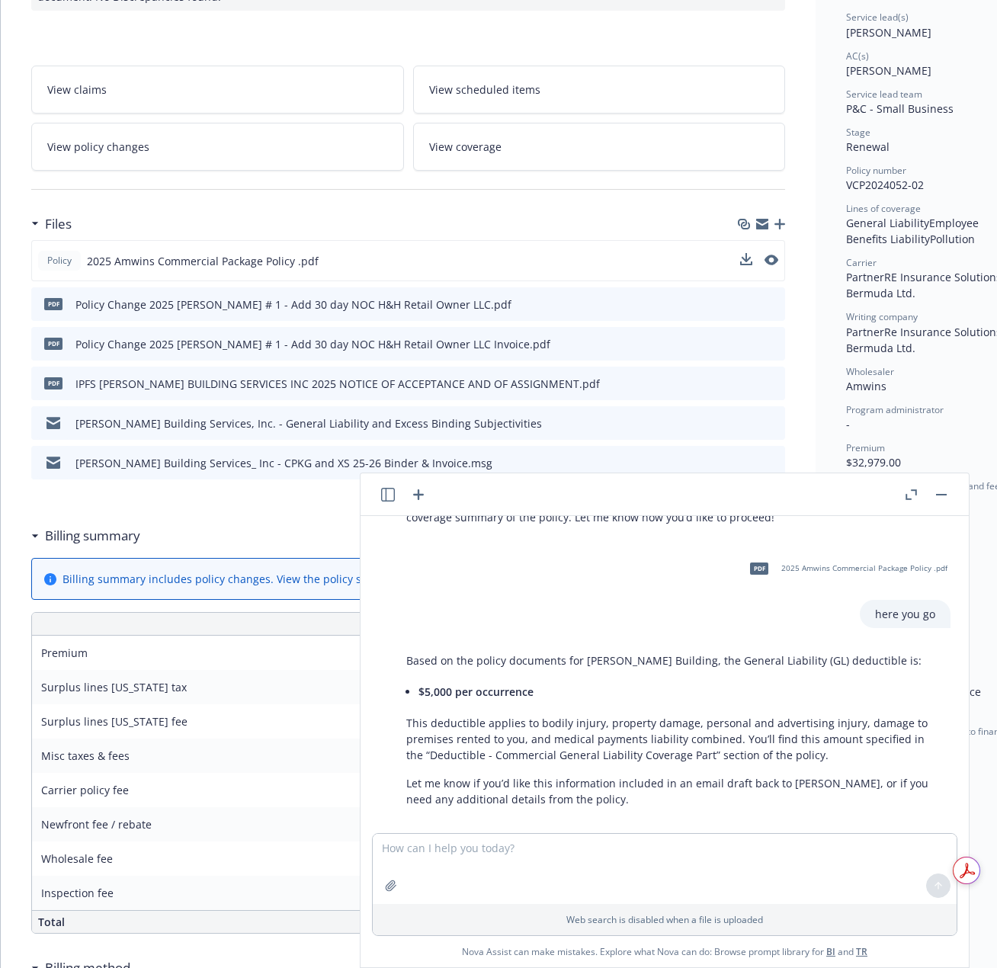
scroll to position [1203, 0]
drag, startPoint x: 905, startPoint y: 690, endPoint x: 885, endPoint y: 694, distance: 20.0
click at [904, 690] on div "Based on the policy documents for [PERSON_NAME] Building, the General Liability…" at bounding box center [670, 729] width 559 height 167
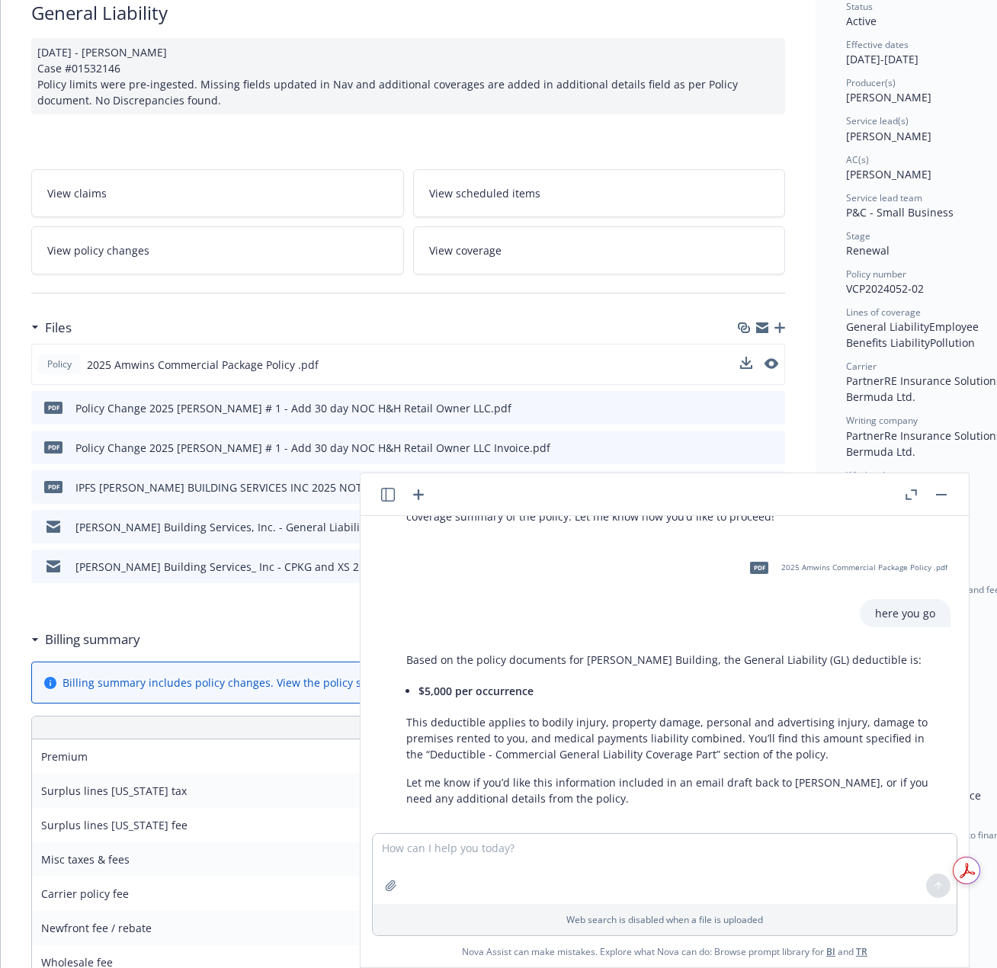
scroll to position [76, 0]
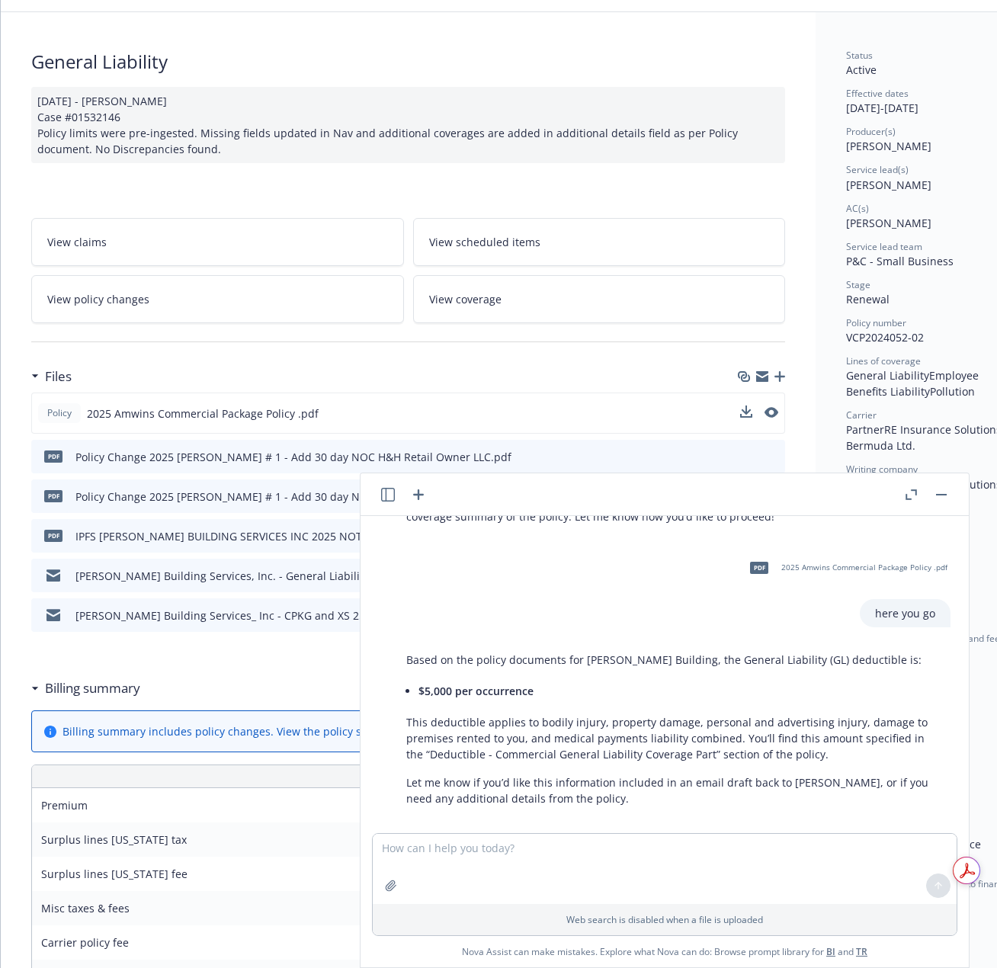
drag, startPoint x: 942, startPoint y: 495, endPoint x: 918, endPoint y: 498, distance: 24.6
click at [942, 494] on icon "button" at bounding box center [941, 495] width 11 height 2
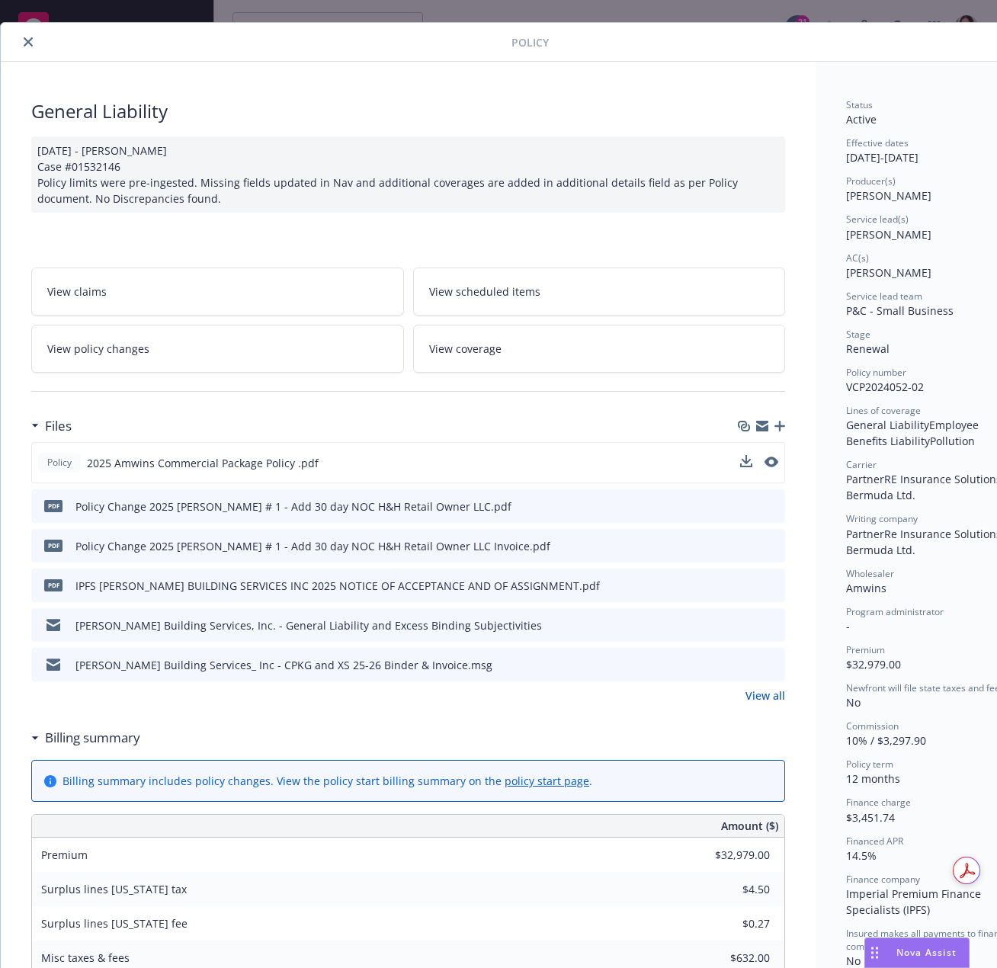
scroll to position [0, 0]
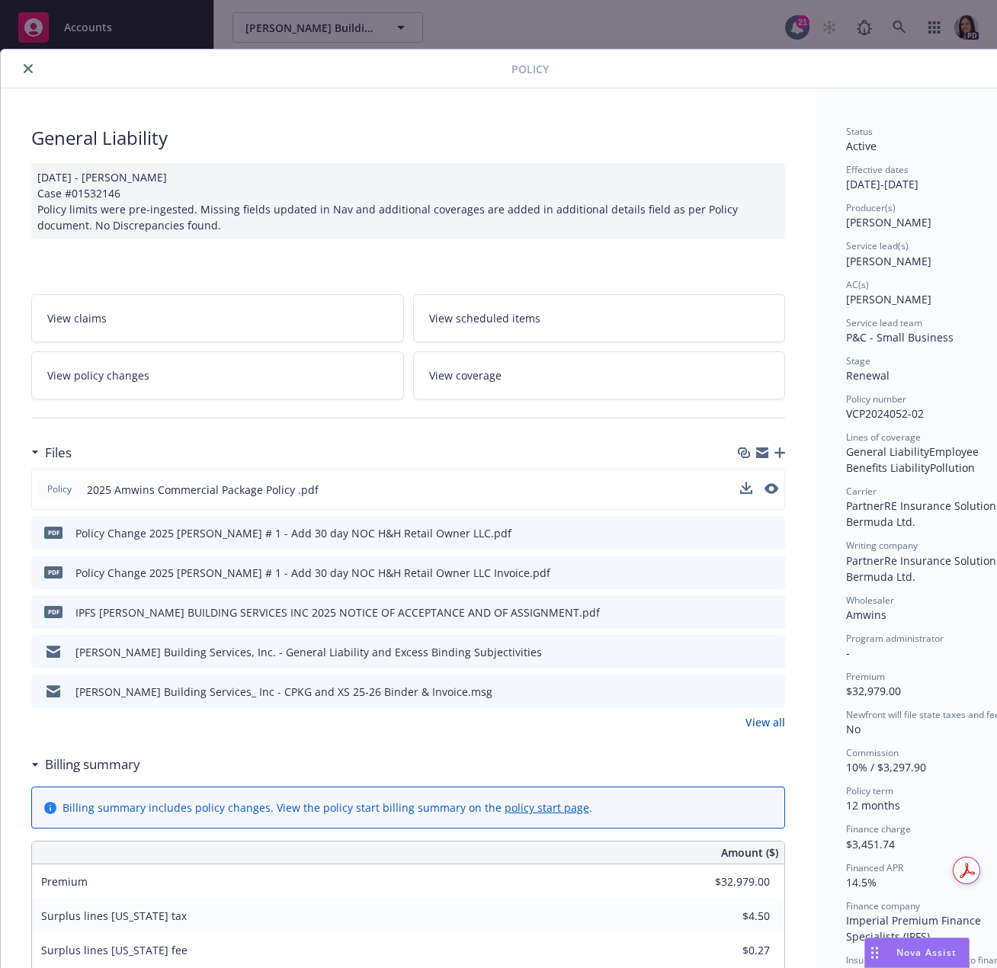
click at [27, 72] on icon "close" at bounding box center [28, 68] width 9 height 9
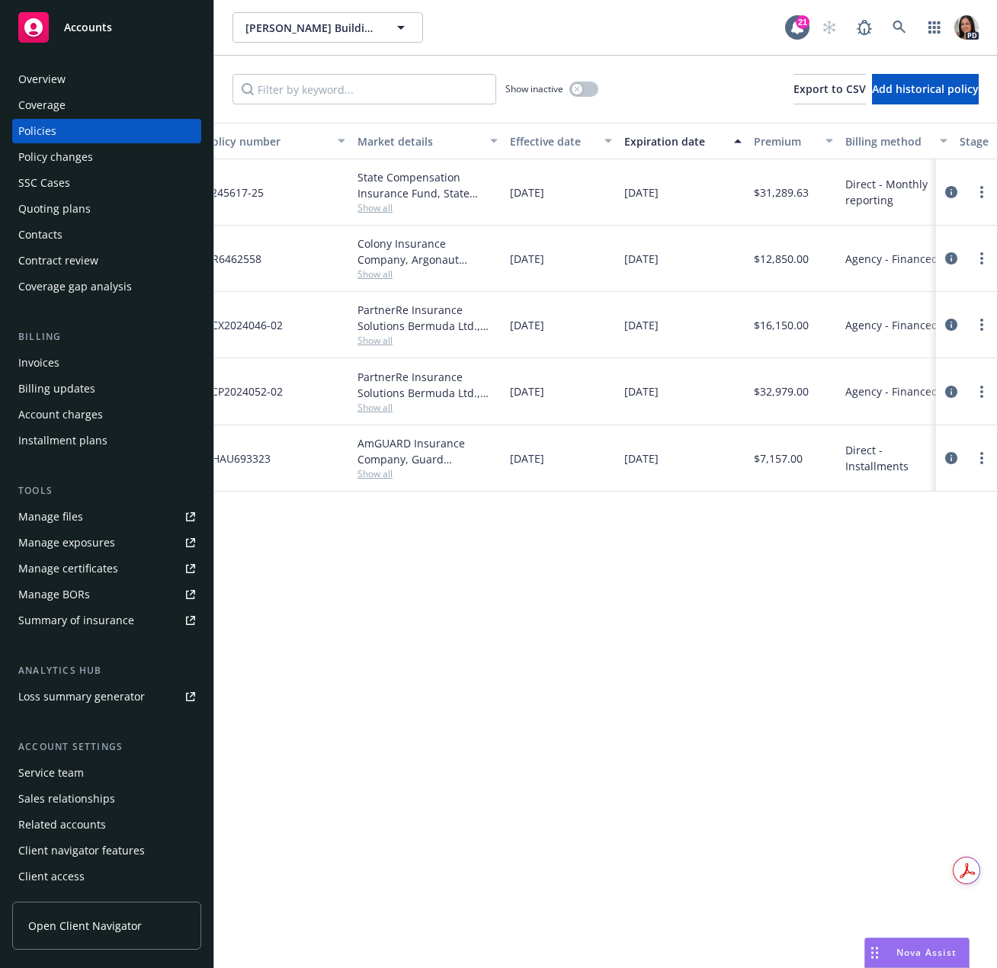
scroll to position [0, 326]
click at [846, 622] on div "Policy details Lines of coverage Policy number Market details Effective date Ex…" at bounding box center [605, 545] width 783 height 845
drag, startPoint x: 808, startPoint y: 391, endPoint x: 750, endPoint y: 395, distance: 58.0
click at [750, 395] on div "$32,979.00" at bounding box center [787, 391] width 91 height 67
click at [771, 395] on span "$32,979.00" at bounding box center [775, 391] width 55 height 16
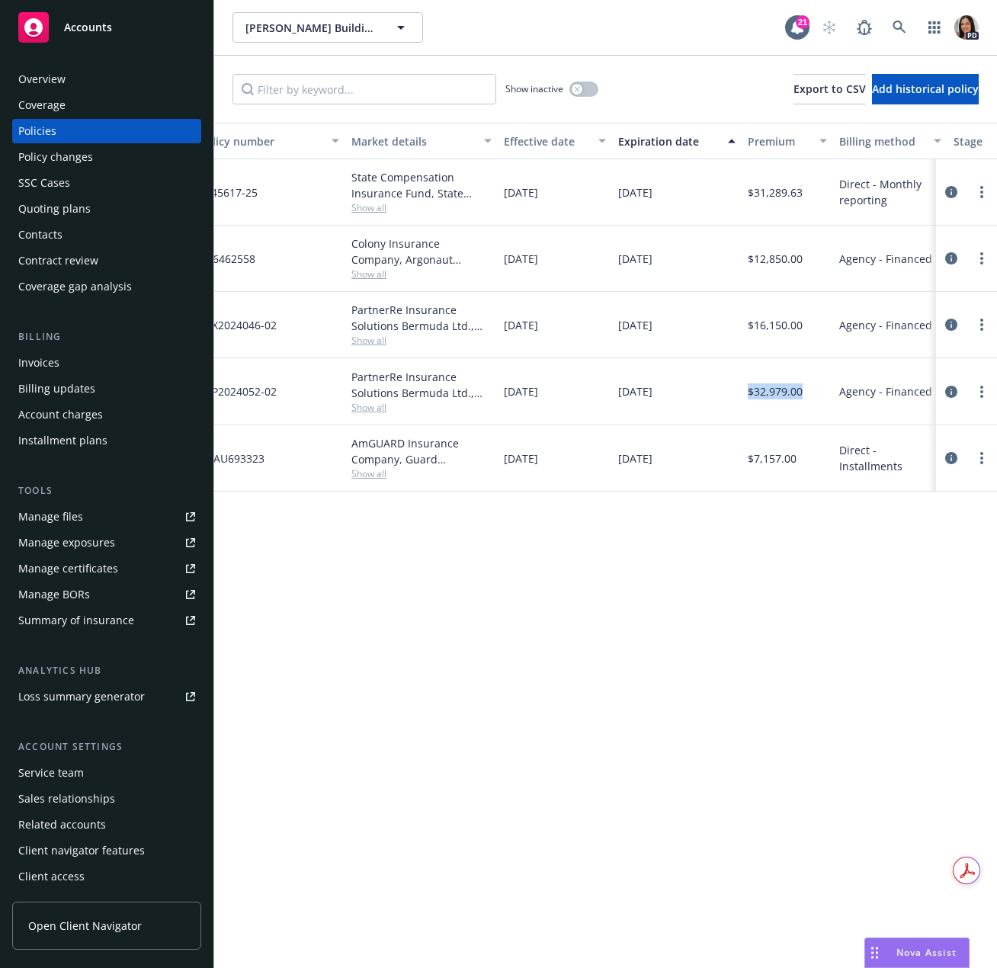
click at [787, 386] on span "$32,979.00" at bounding box center [775, 391] width 55 height 16
click at [745, 396] on div "$32,979.00" at bounding box center [787, 391] width 91 height 67
click at [795, 549] on div "Policy details Lines of coverage Policy number Market details Effective date Ex…" at bounding box center [605, 545] width 783 height 845
drag, startPoint x: 745, startPoint y: 392, endPoint x: 787, endPoint y: 392, distance: 41.2
click at [787, 392] on div "$32,979.00" at bounding box center [787, 391] width 91 height 67
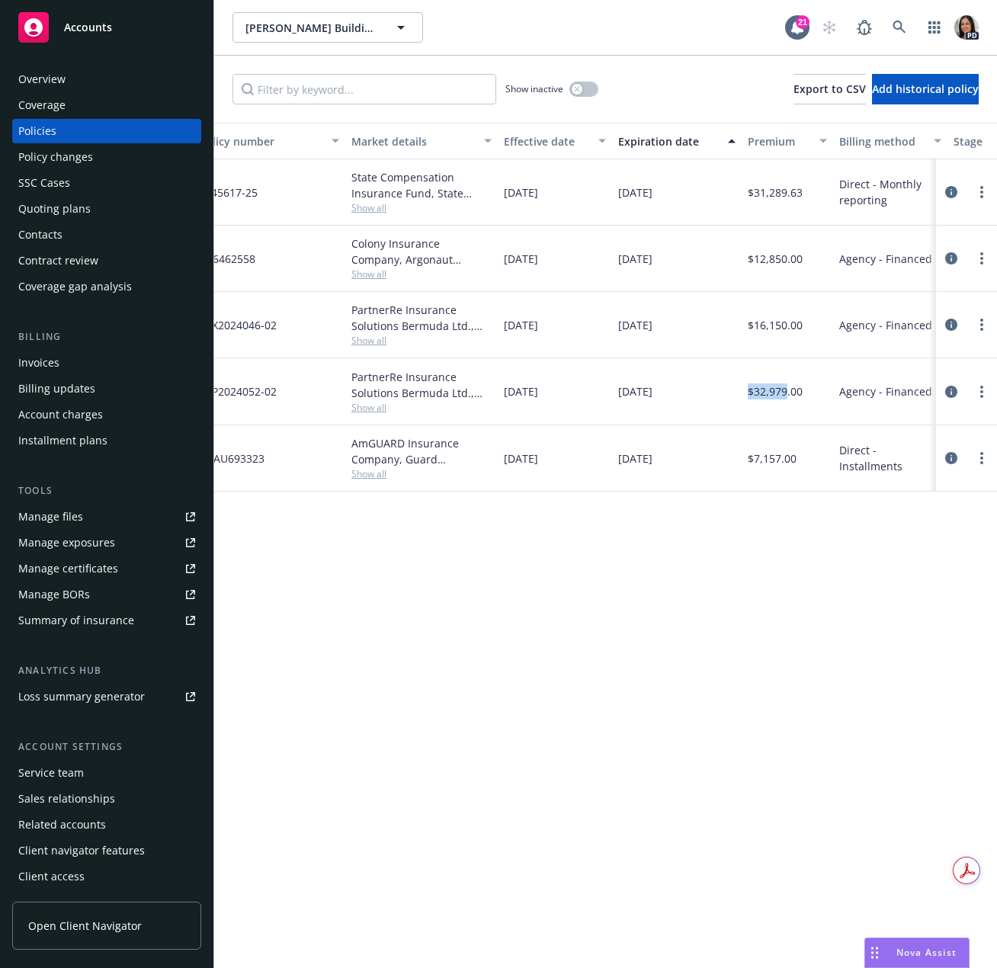
copy span "$32,979"
click at [854, 722] on div "Policy details Lines of coverage Policy number Market details Effective date Ex…" at bounding box center [605, 545] width 783 height 845
click at [921, 954] on span "Nova Assist" at bounding box center [926, 952] width 60 height 13
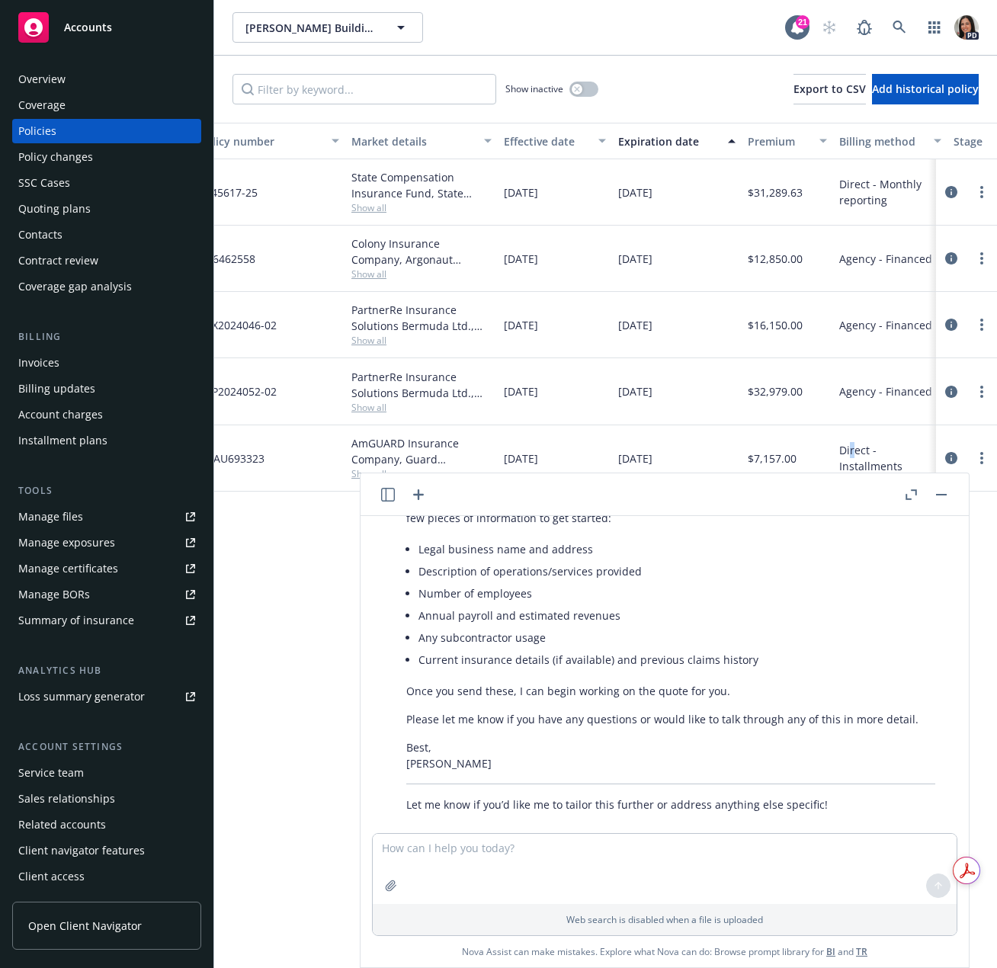
scroll to position [593, 0]
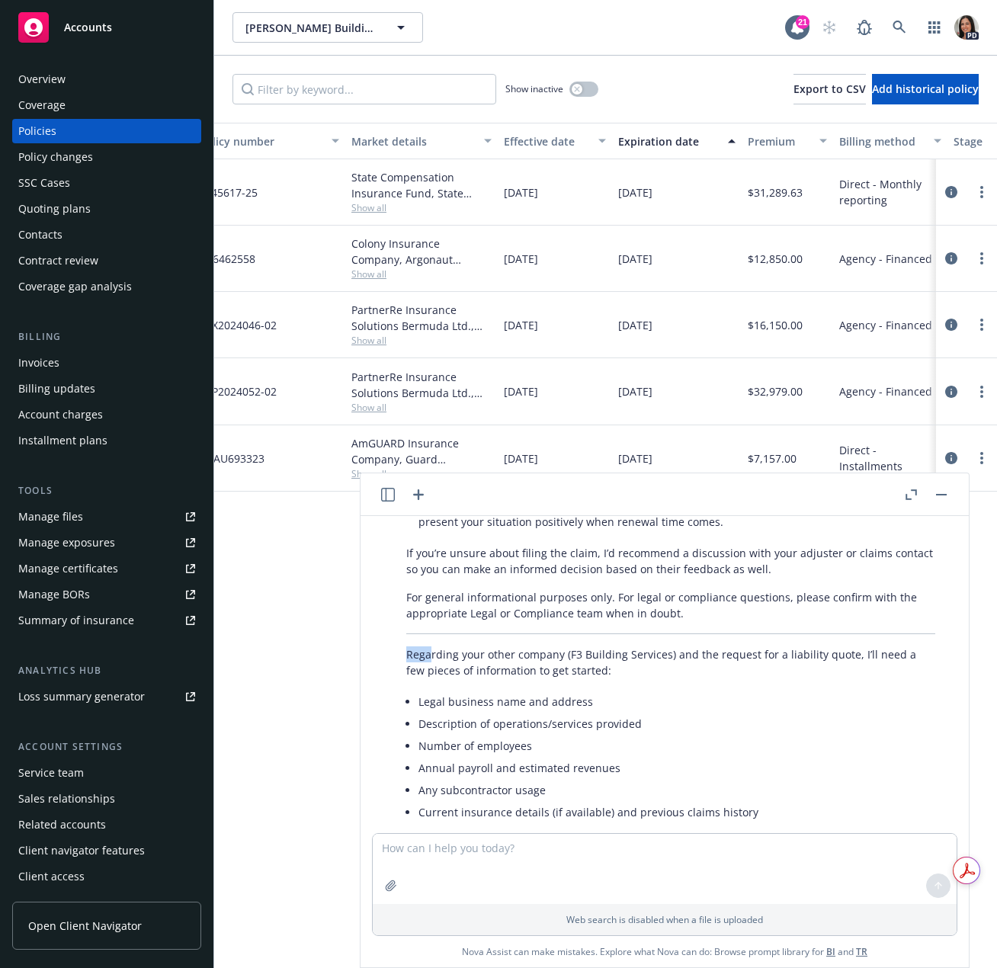
drag, startPoint x: 409, startPoint y: 639, endPoint x: 431, endPoint y: 640, distance: 21.4
click at [431, 640] on div "Here’s a professional and helpful draft for your response to [PERSON_NAME]: Hi …" at bounding box center [670, 589] width 559 height 764
click at [416, 658] on p "Regarding your other company (F3 Building Services) and the request for a liabi…" at bounding box center [670, 662] width 529 height 32
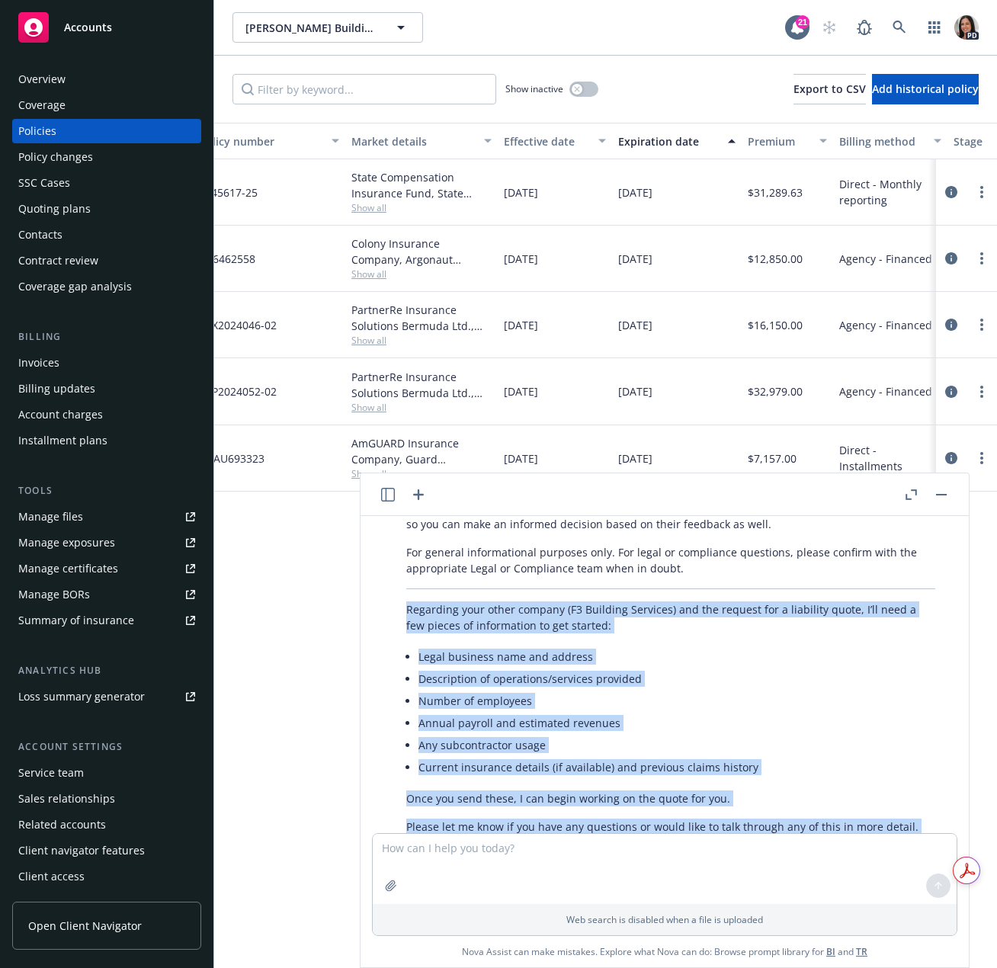
scroll to position [813, 0]
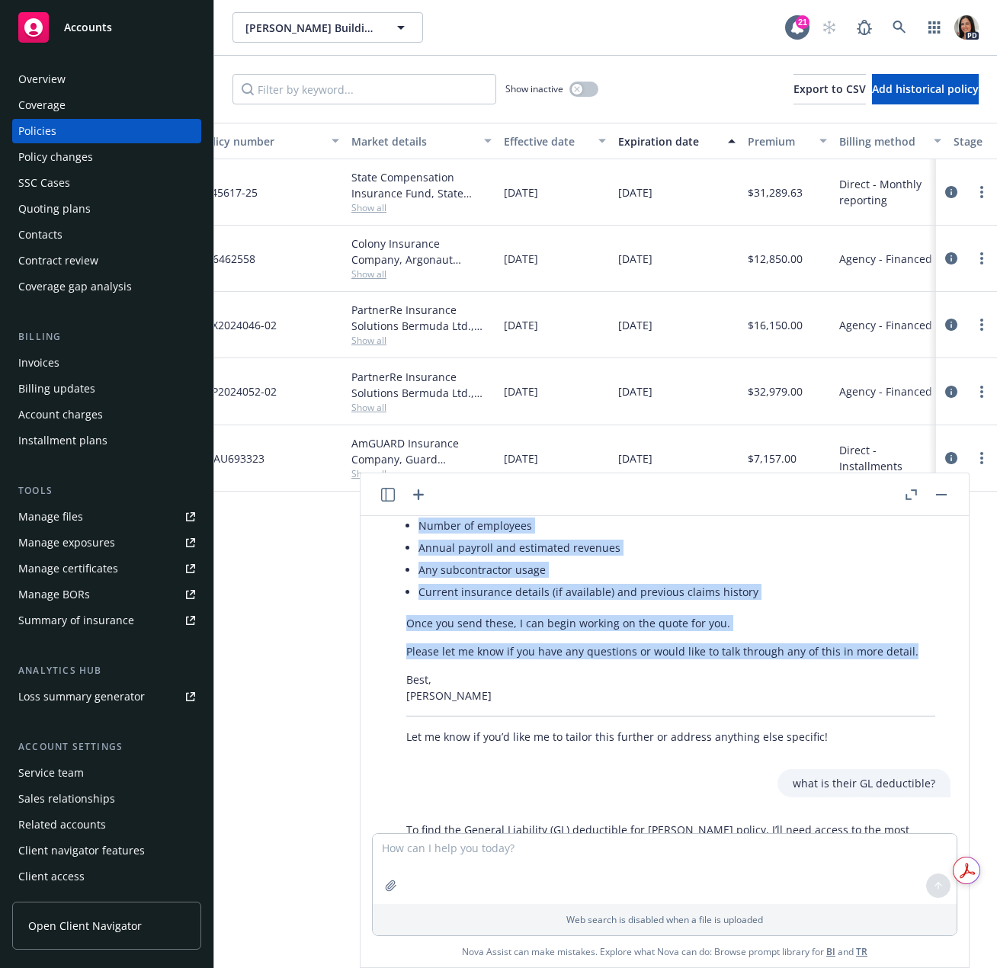
drag, startPoint x: 405, startPoint y: 636, endPoint x: 914, endPoint y: 642, distance: 509.1
click at [914, 642] on div "Here’s a professional and helpful draft for your response to [PERSON_NAME]: Hi …" at bounding box center [670, 368] width 559 height 764
copy div "Regarding your other company (F3 Building Services) and the request for a liabi…"
